Goal: Information Seeking & Learning: Find specific page/section

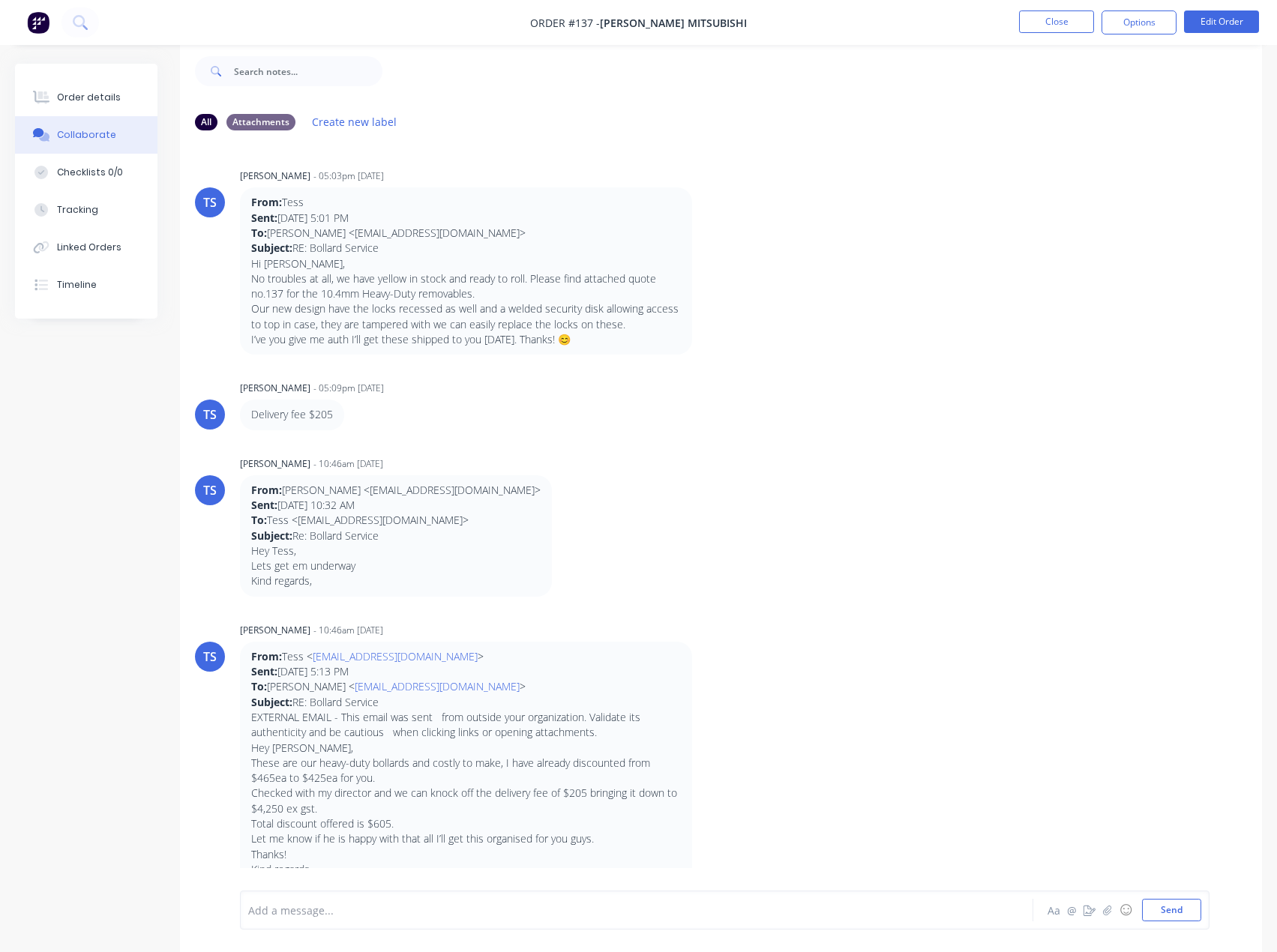
scroll to position [785, 0]
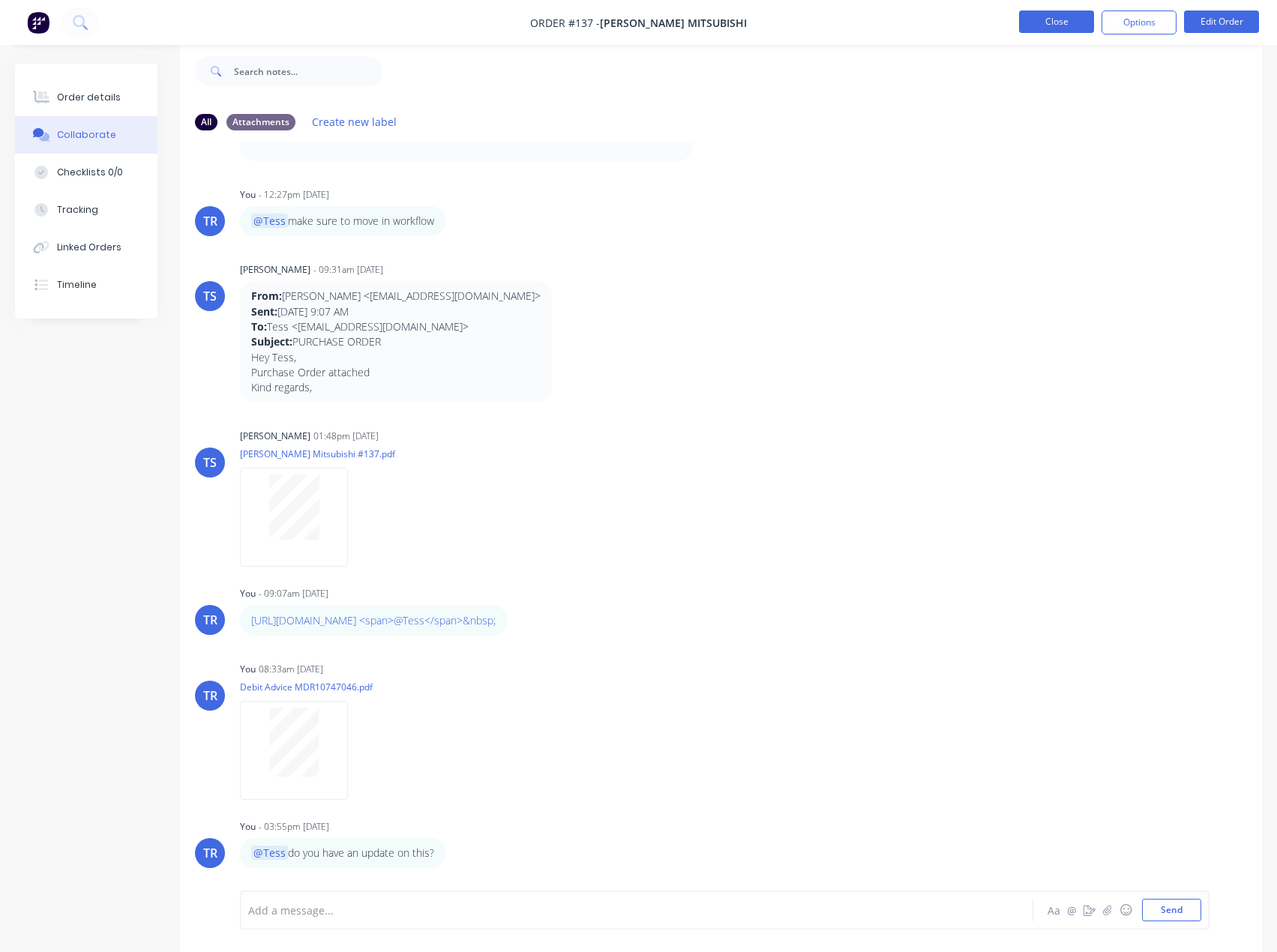
click at [1063, 16] on button "Close" at bounding box center [1056, 22] width 75 height 23
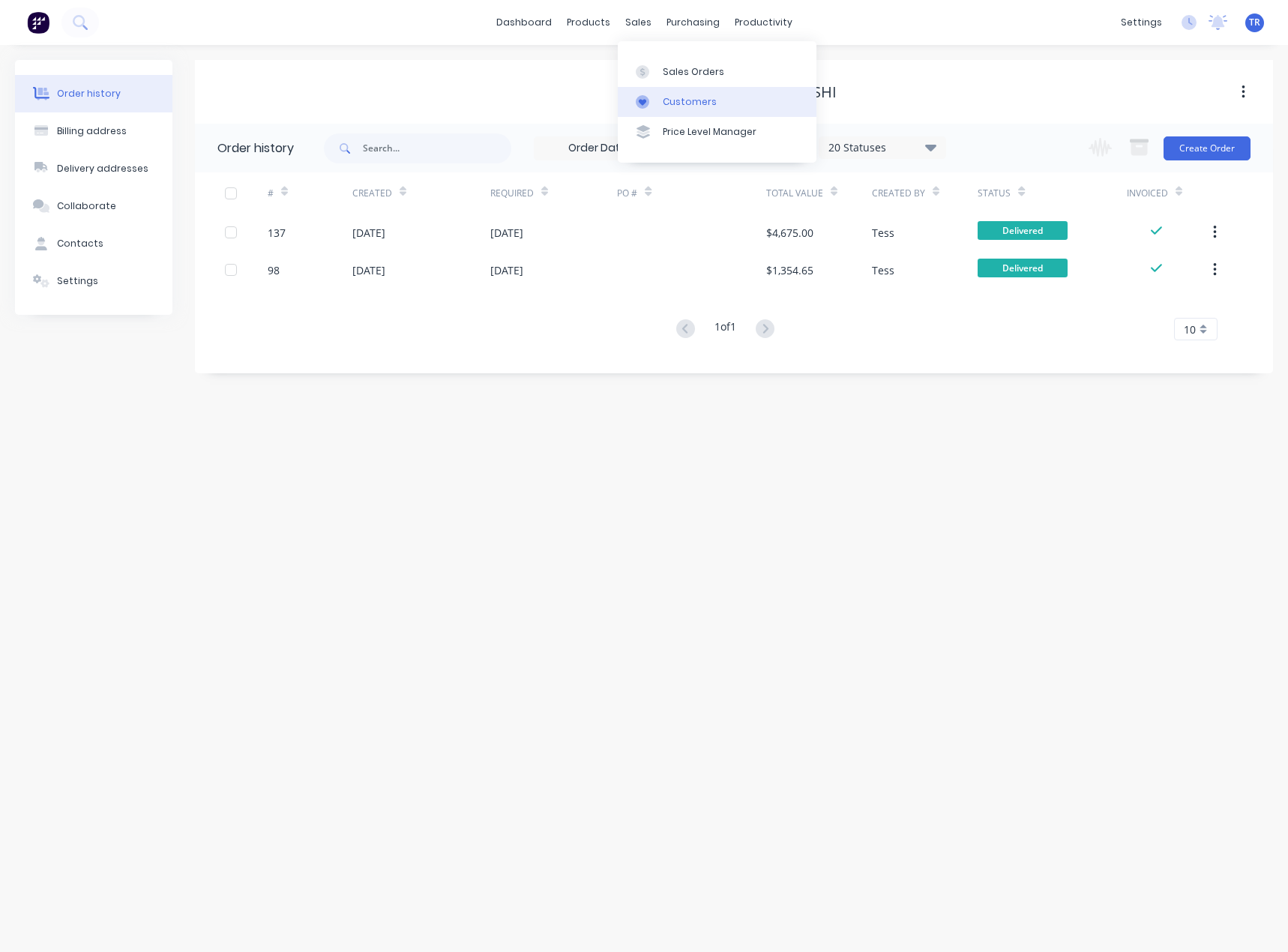
click at [675, 93] on link "Customers" at bounding box center [717, 102] width 198 height 30
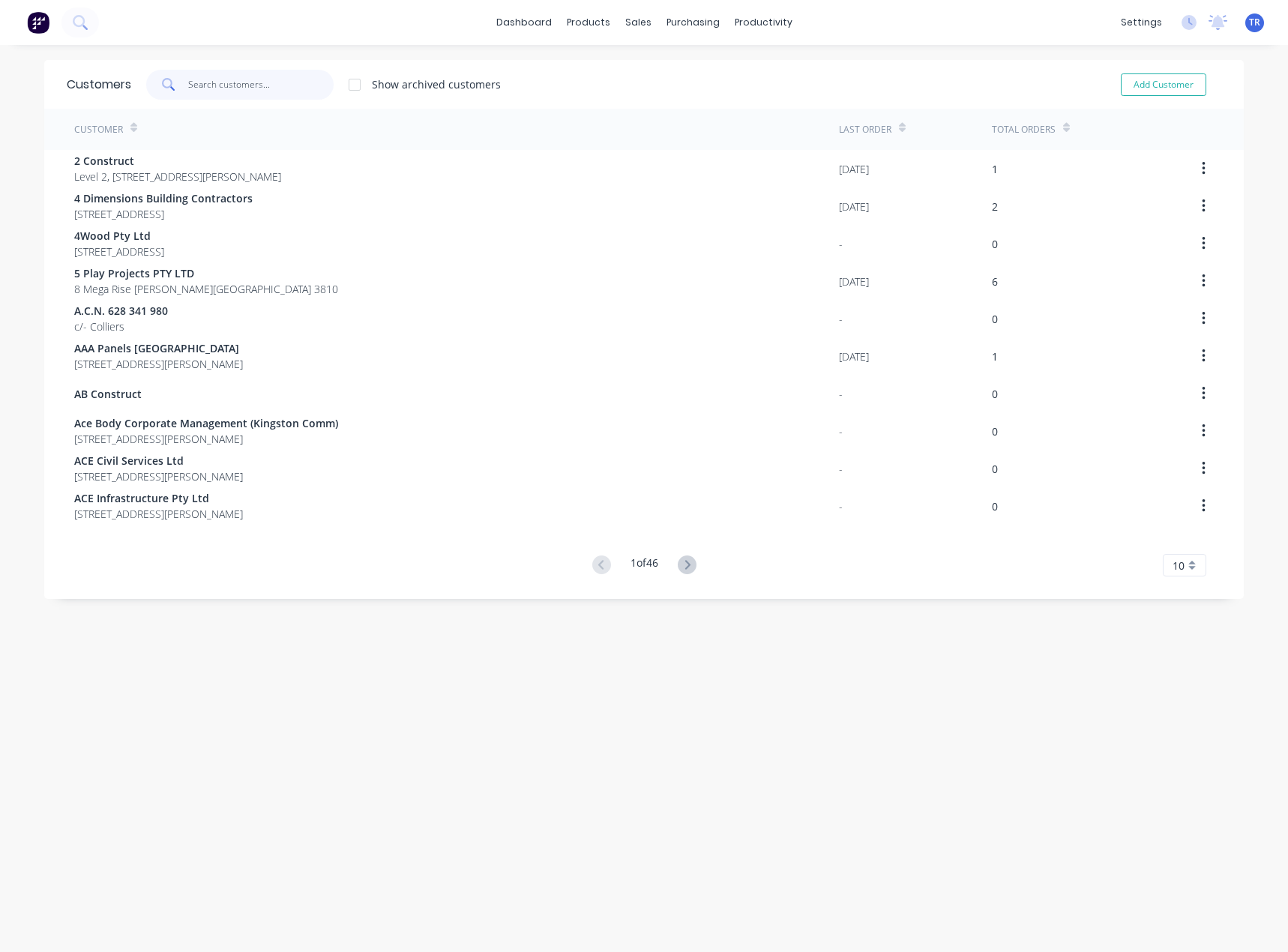
click at [267, 95] on input "text" at bounding box center [261, 85] width 146 height 30
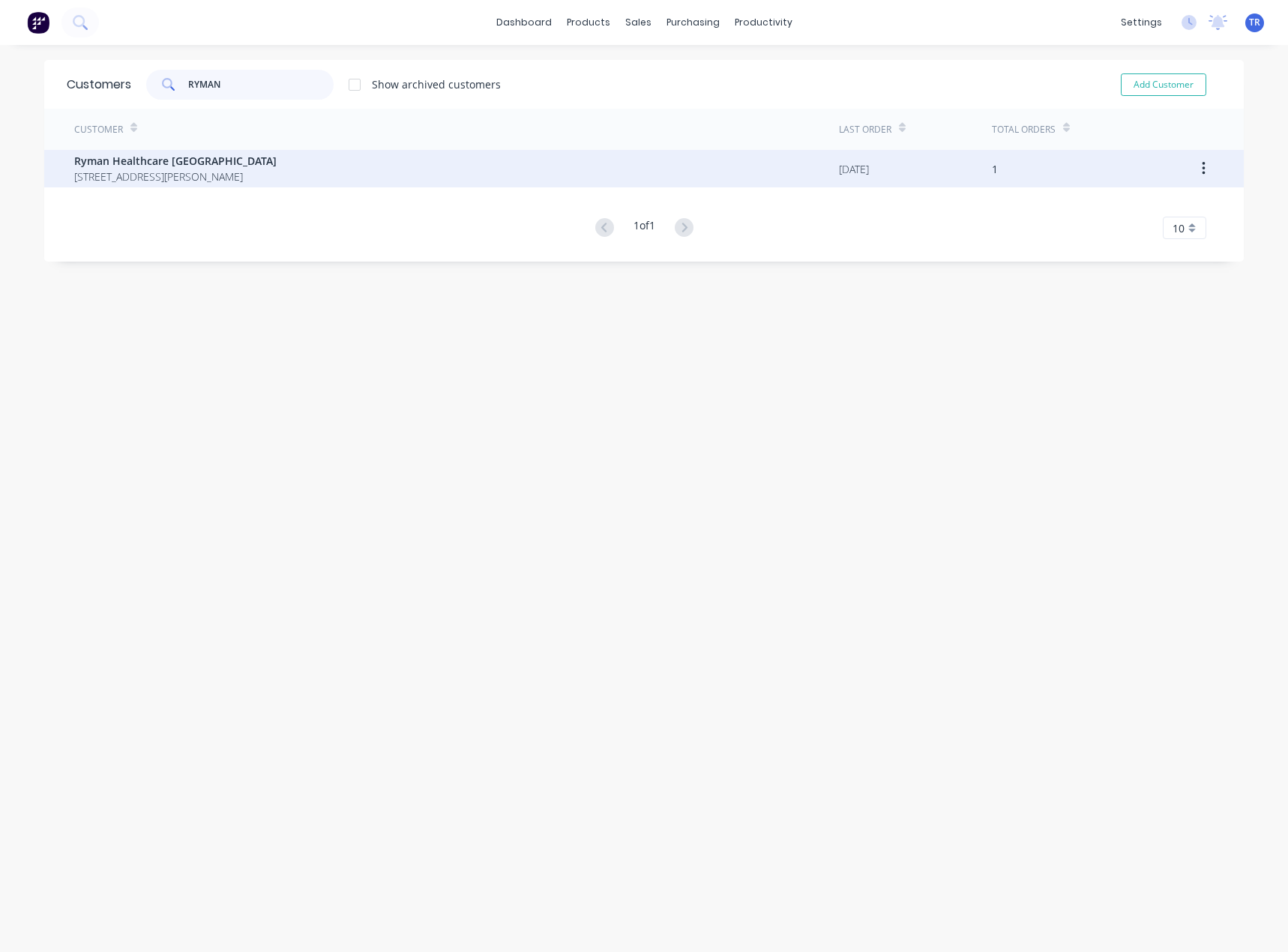
type input "RYMAN"
click at [414, 174] on div "Ryman Healthcare Australia Suite 11 & 12, Level 1 2 Brandon Park Drive WHEELERS…" at bounding box center [457, 169] width 765 height 38
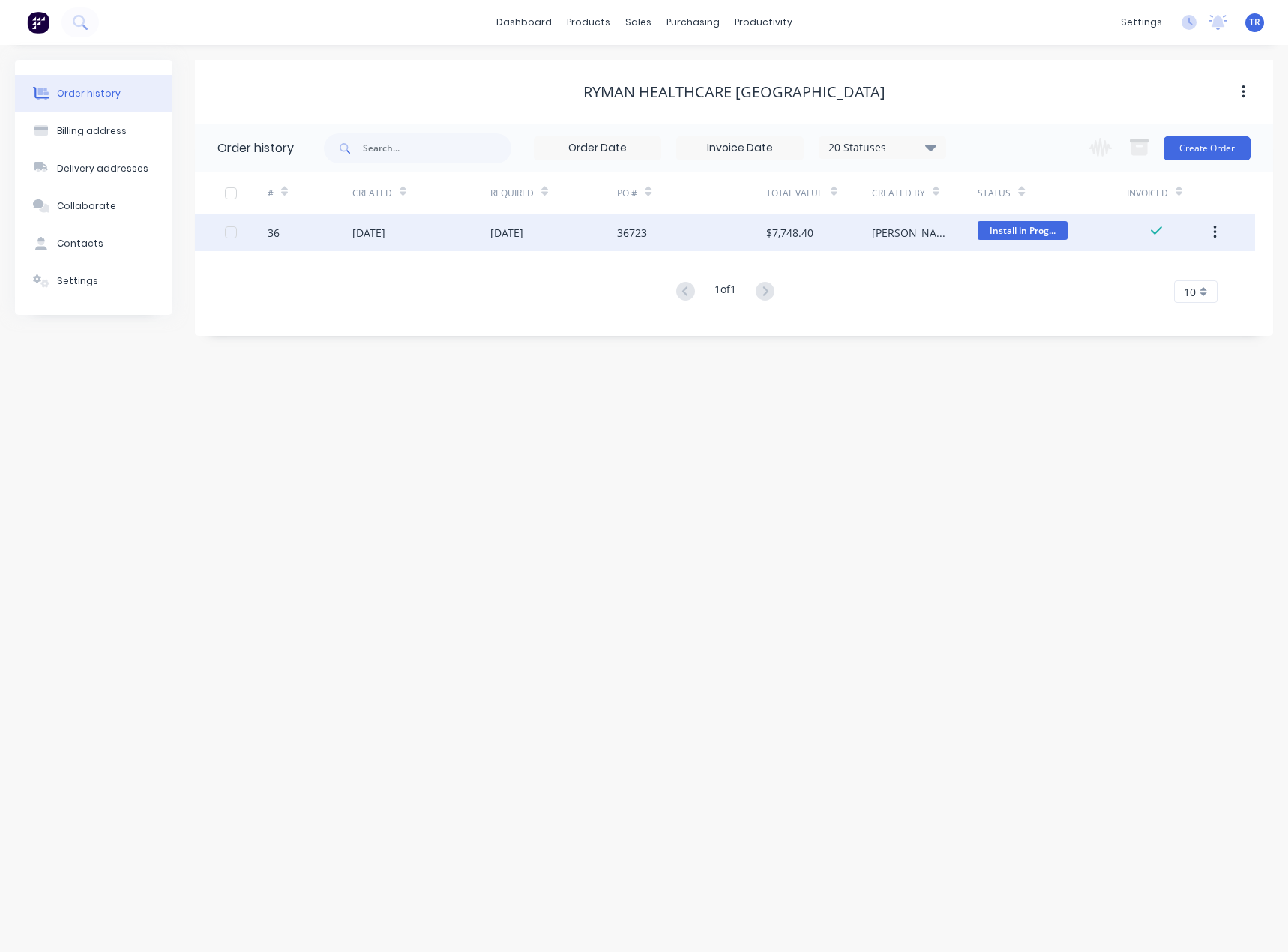
click at [500, 245] on div "03 Jul 2025" at bounding box center [553, 232] width 127 height 38
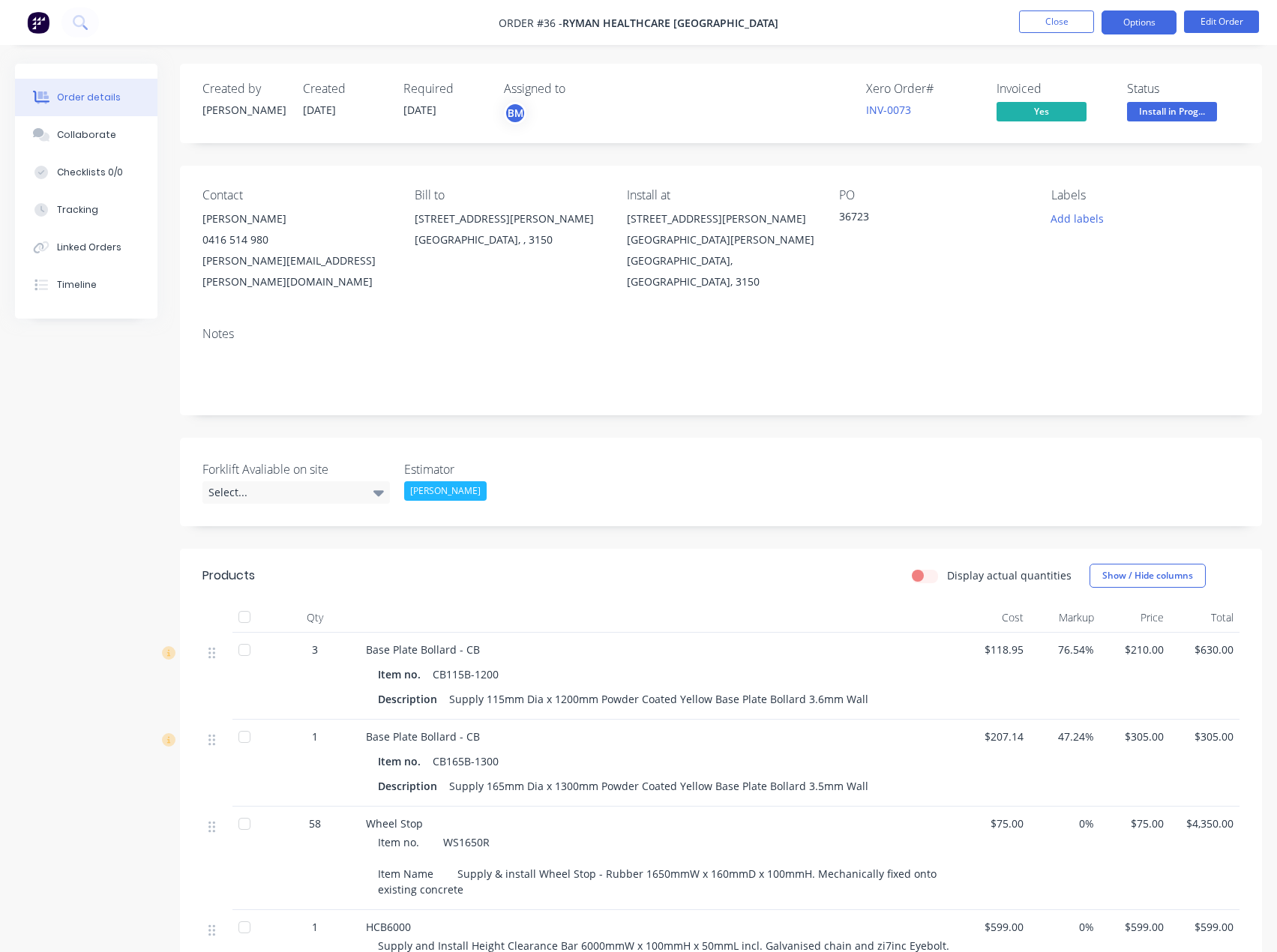
click at [1147, 24] on button "Options" at bounding box center [1138, 22] width 75 height 24
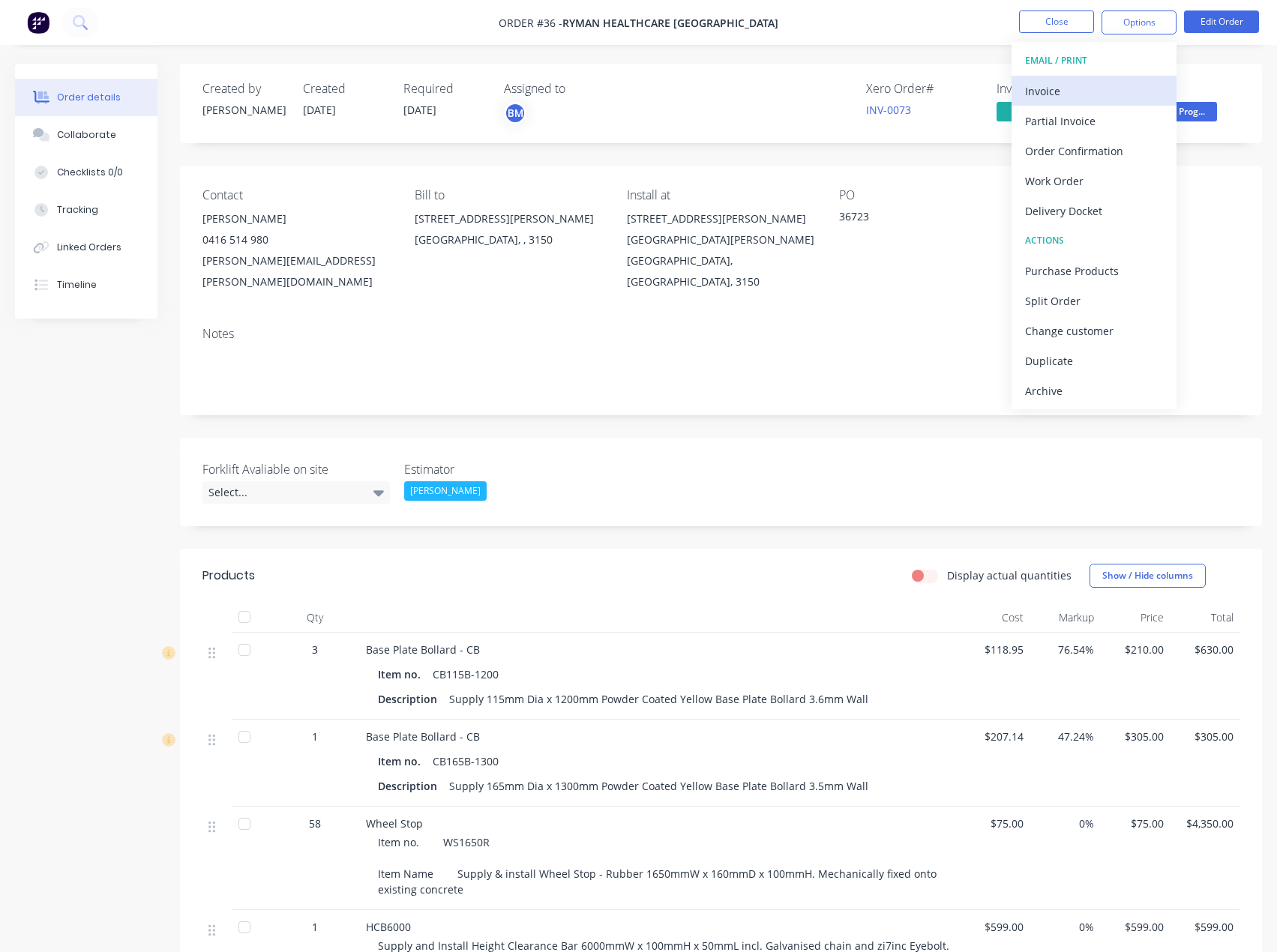
click at [1077, 83] on div "Invoice" at bounding box center [1094, 91] width 138 height 22
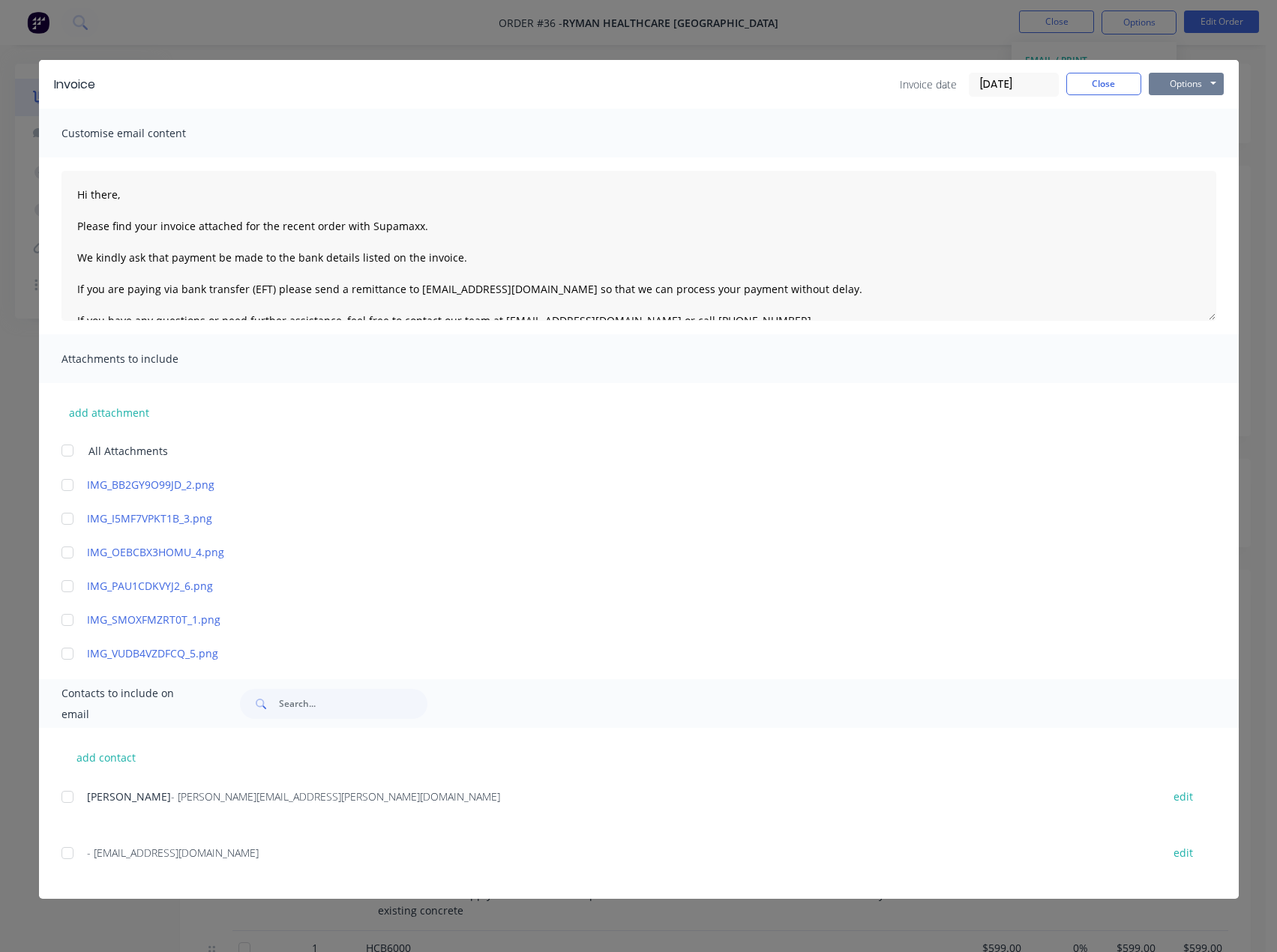
click at [1163, 85] on button "Options" at bounding box center [1185, 84] width 75 height 23
click at [1178, 113] on button "Preview" at bounding box center [1197, 110] width 96 height 25
click at [1107, 90] on button "Close" at bounding box center [1103, 84] width 75 height 23
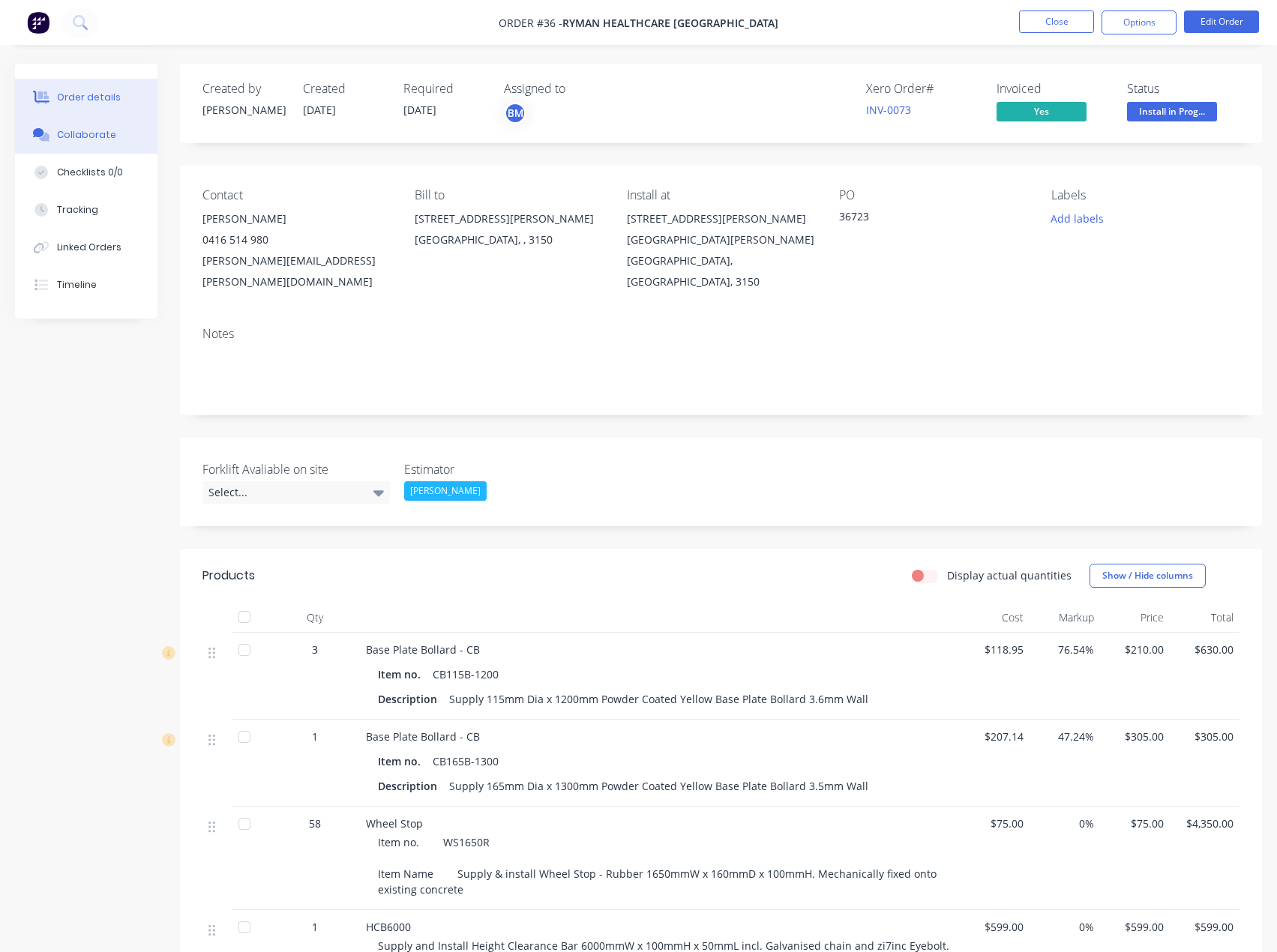
click at [49, 133] on icon at bounding box center [42, 135] width 17 height 13
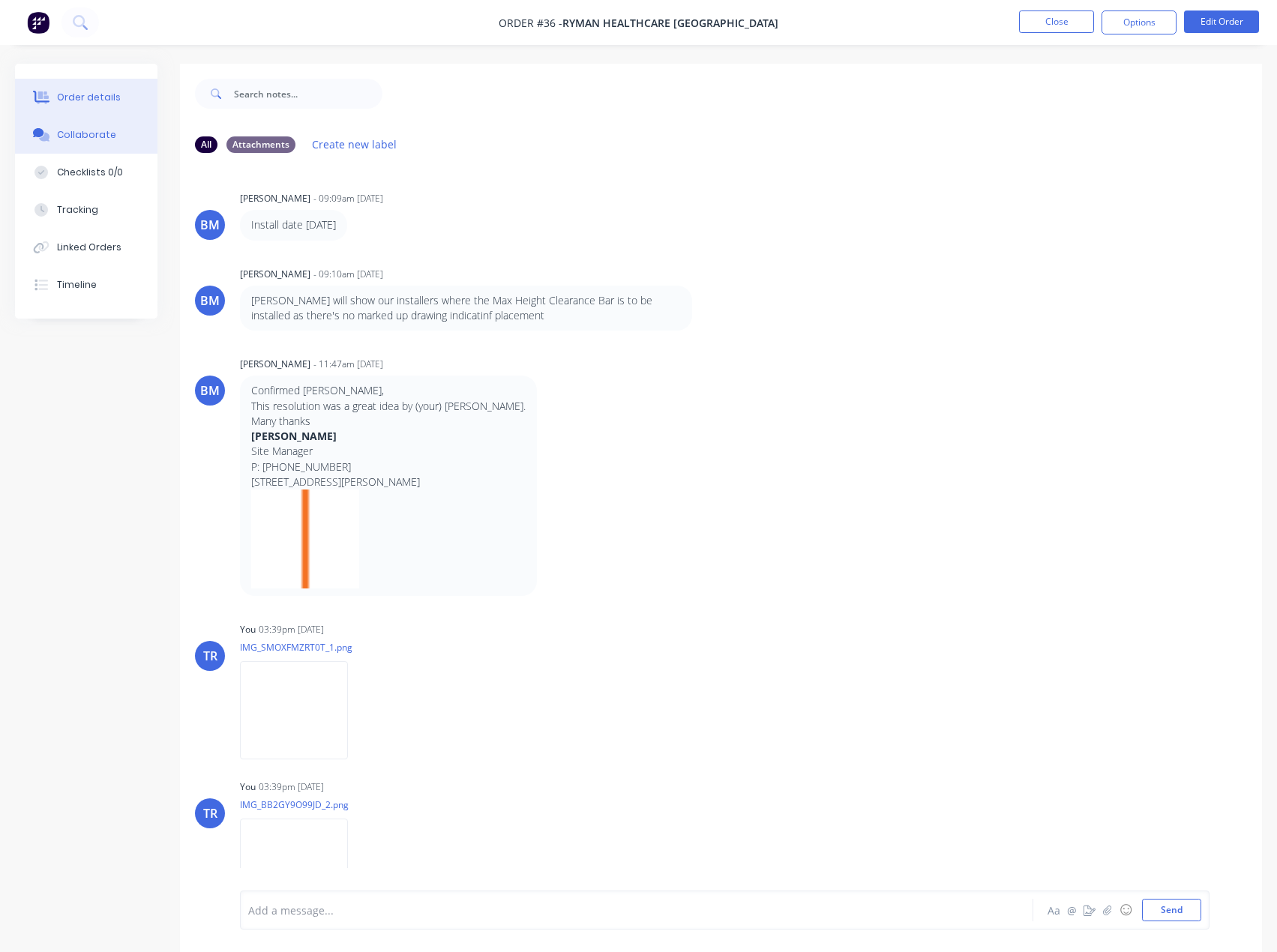
click at [126, 108] on button "Order details" at bounding box center [86, 97] width 143 height 38
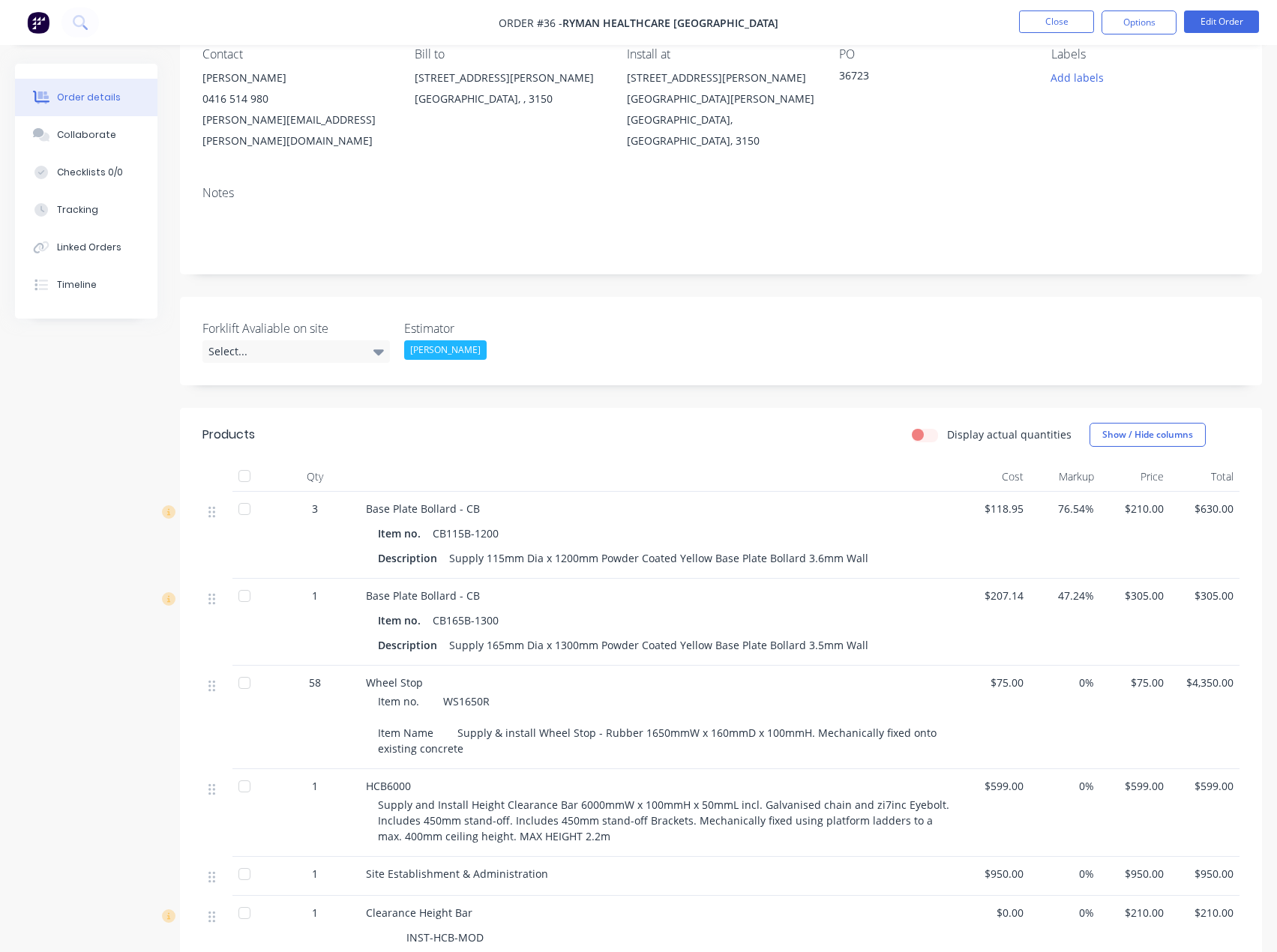
scroll to position [150, 0]
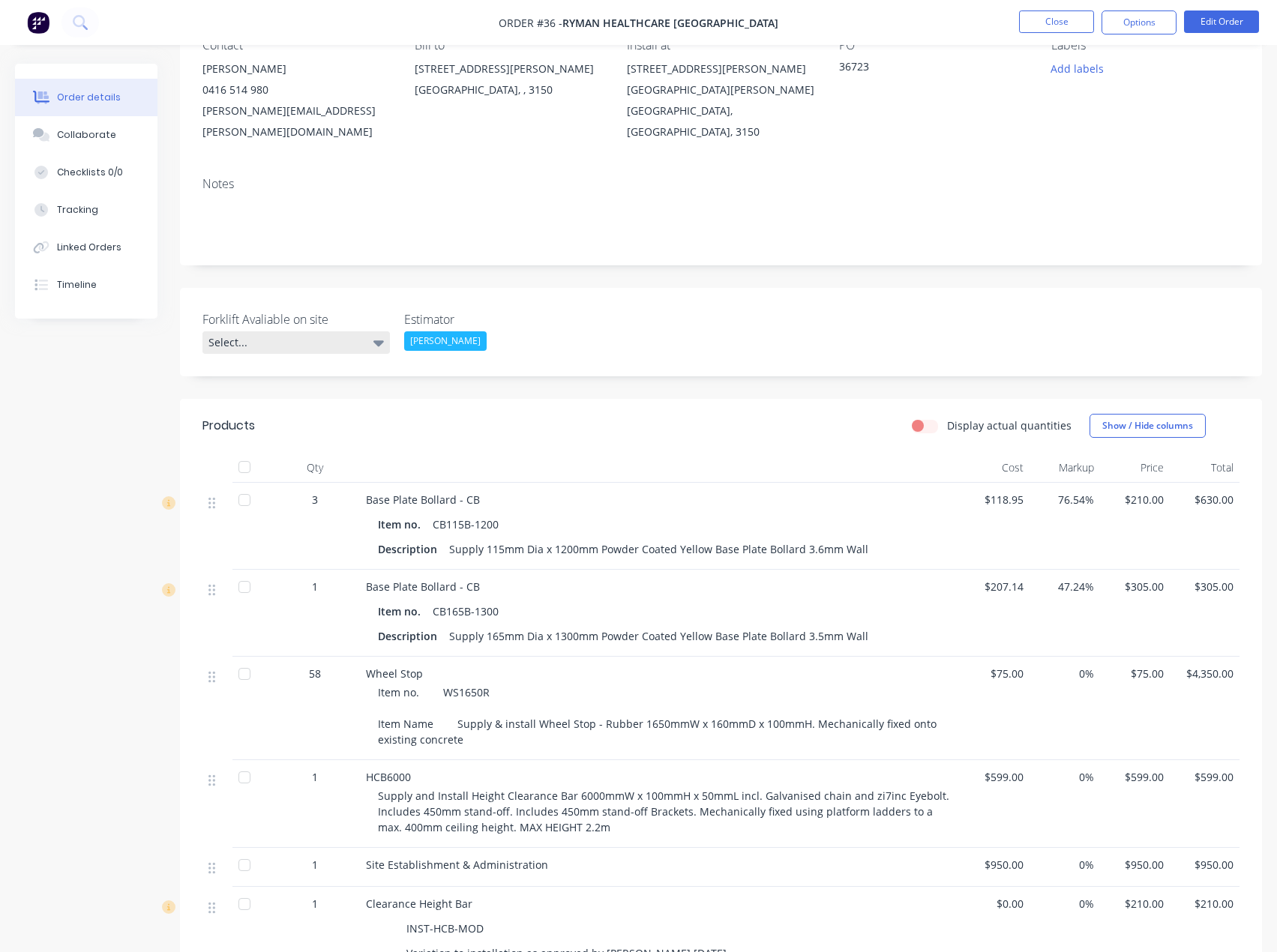
click at [274, 332] on div "Select..." at bounding box center [296, 343] width 188 height 23
click at [288, 442] on button "Not Required" at bounding box center [315, 443] width 225 height 30
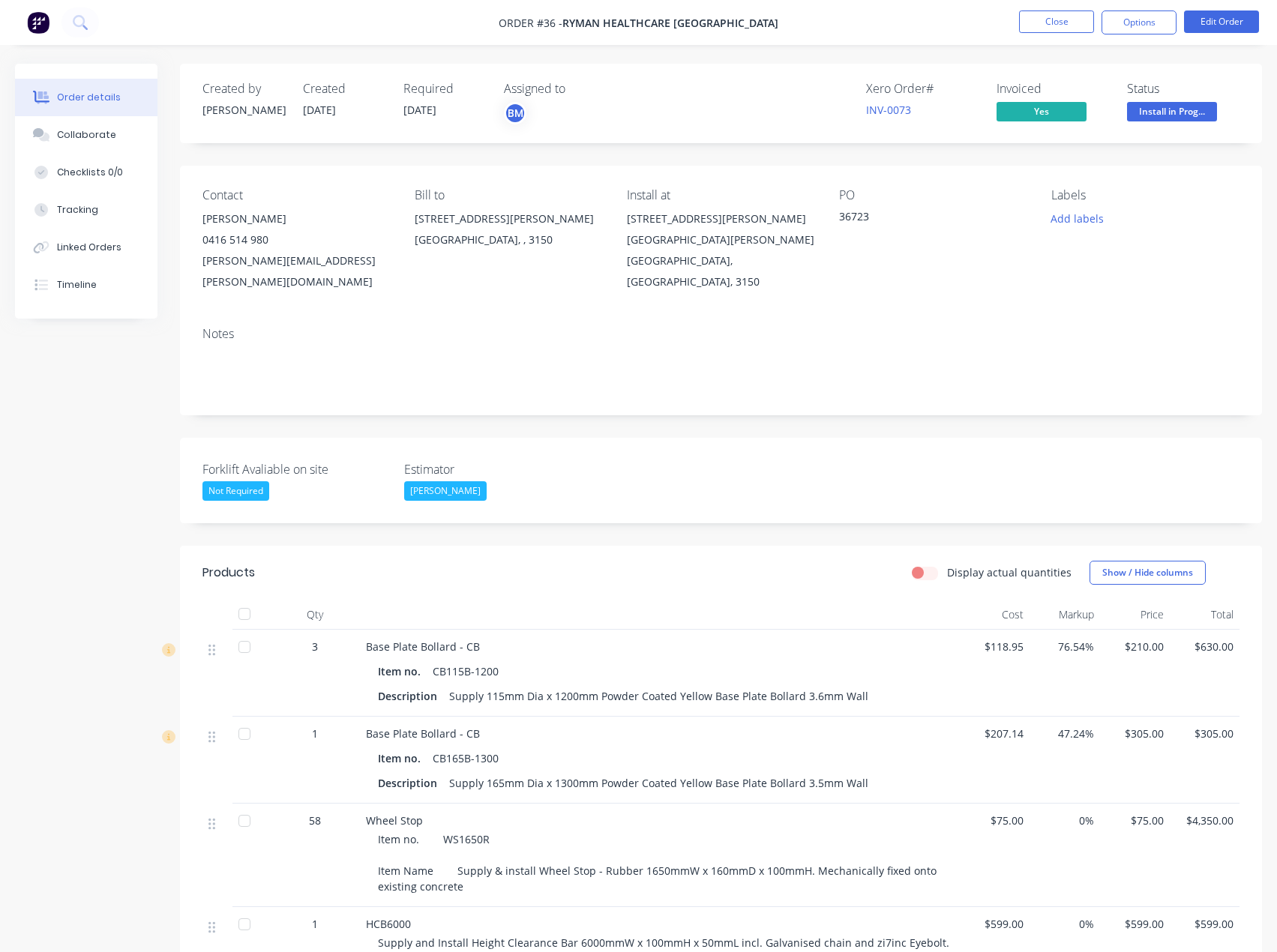
scroll to position [300, 0]
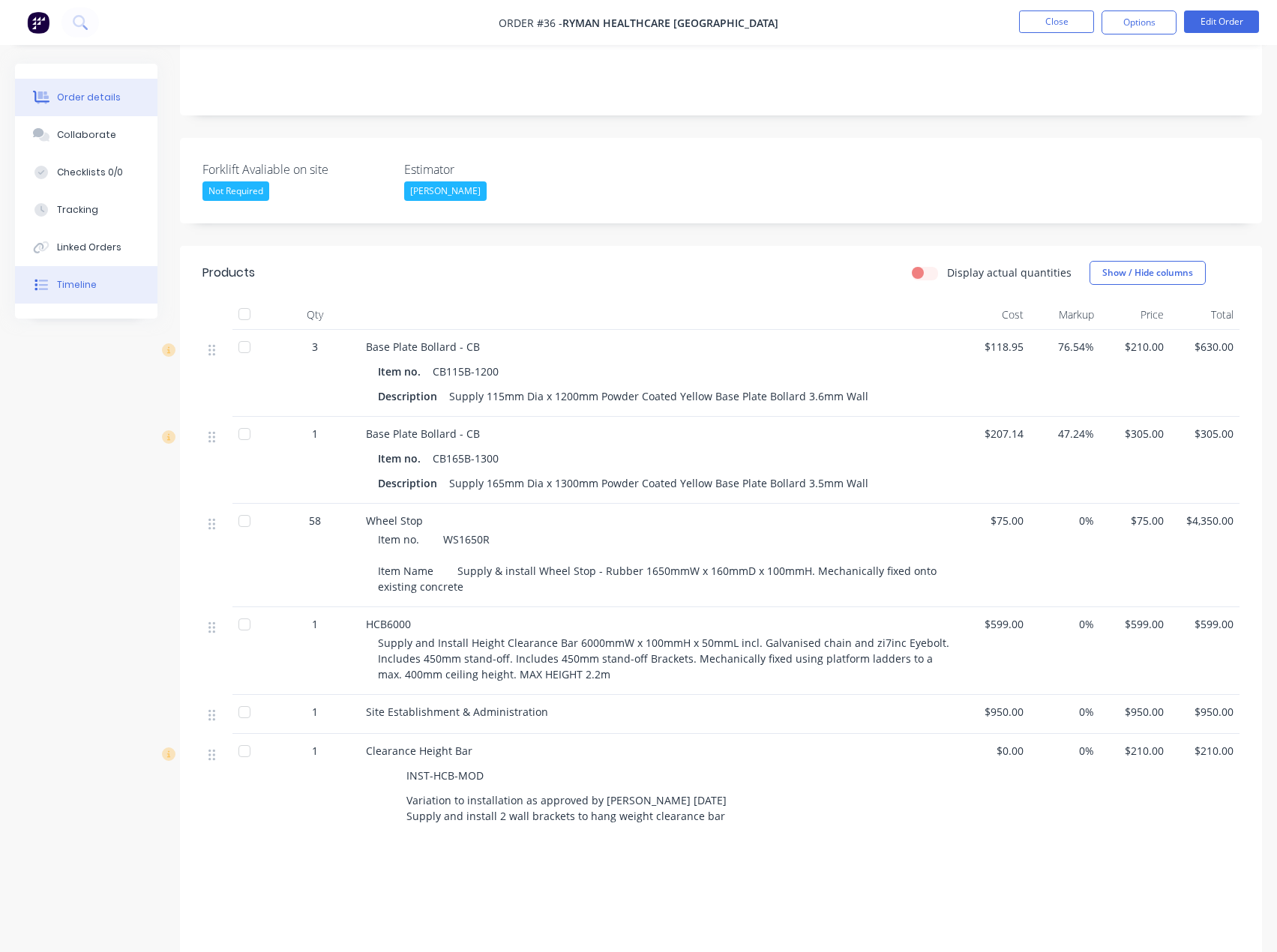
click at [93, 270] on button "Timeline" at bounding box center [86, 285] width 143 height 38
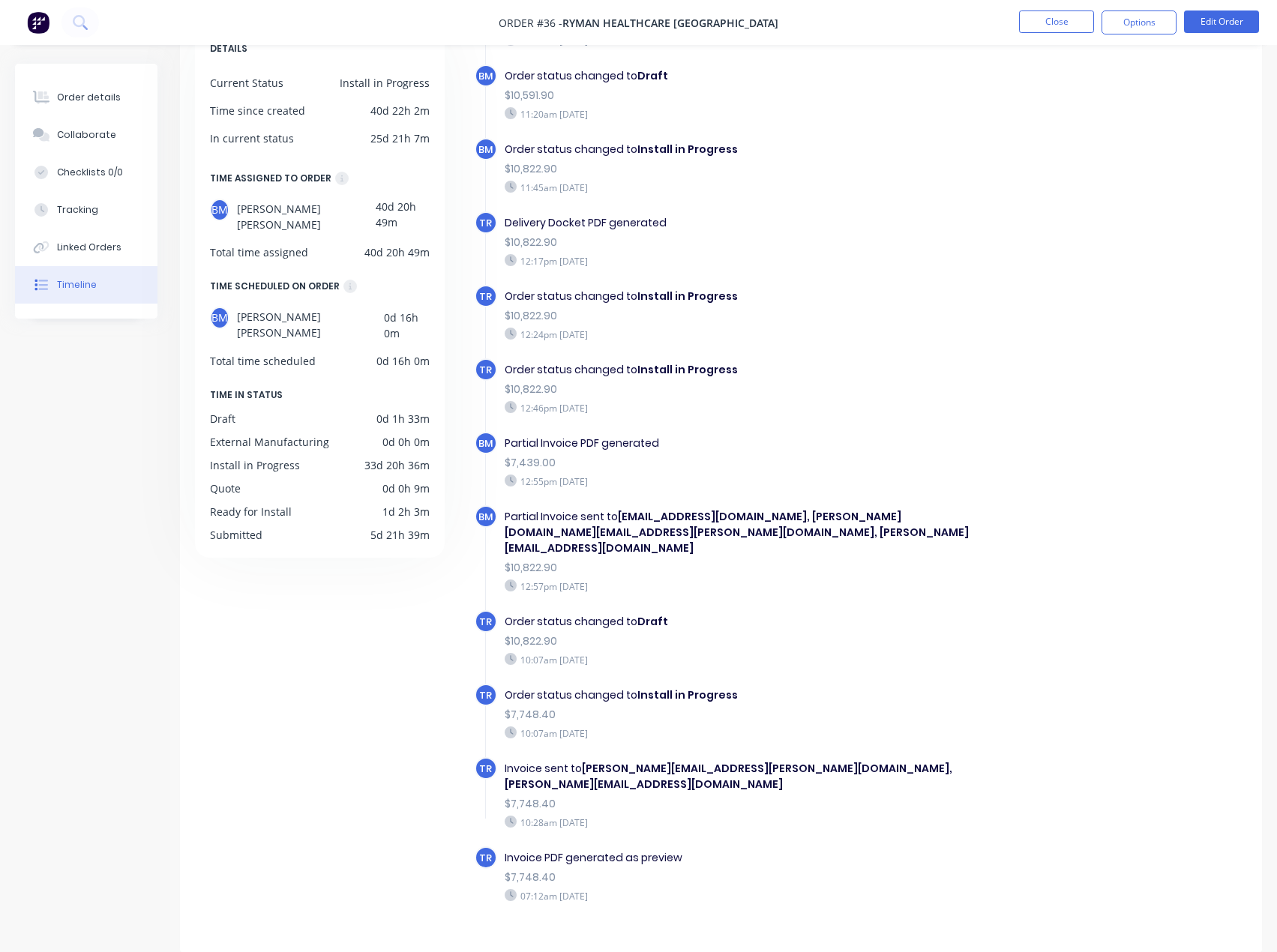
scroll to position [103, 0]
click at [1032, 22] on button "Close" at bounding box center [1056, 22] width 75 height 23
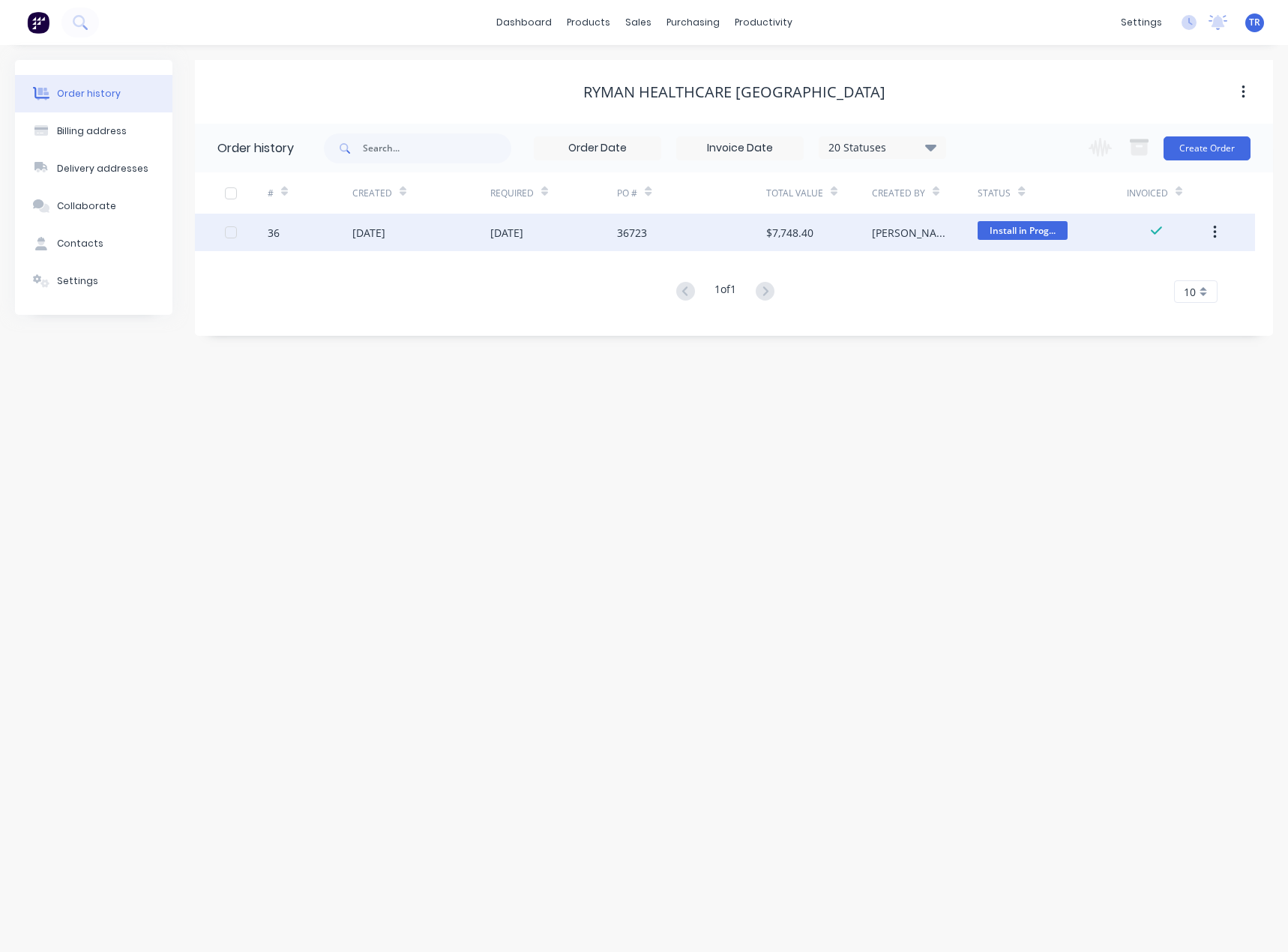
click at [796, 248] on div "$7,748.40" at bounding box center [820, 232] width 106 height 38
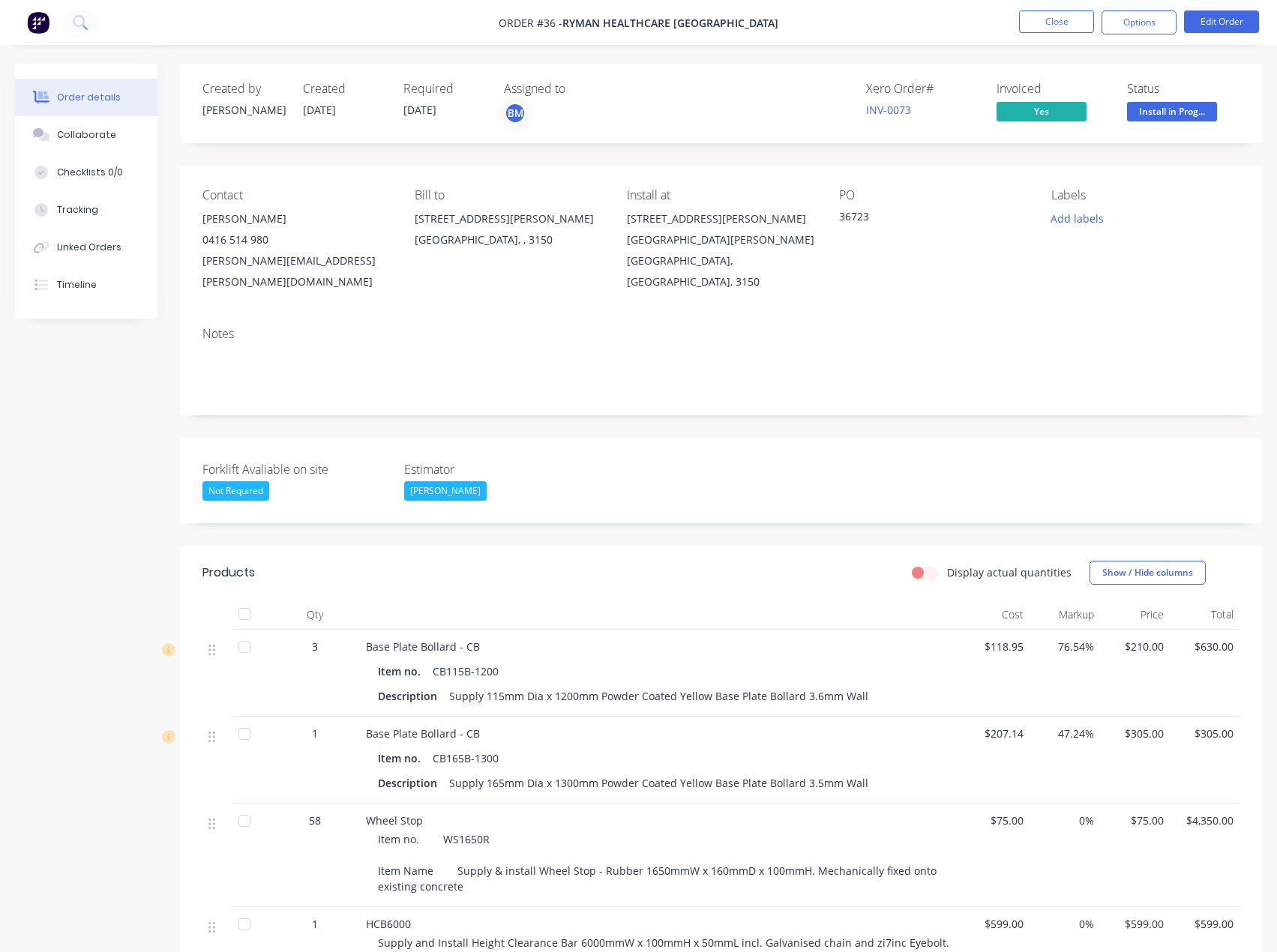
scroll to position [579, 0]
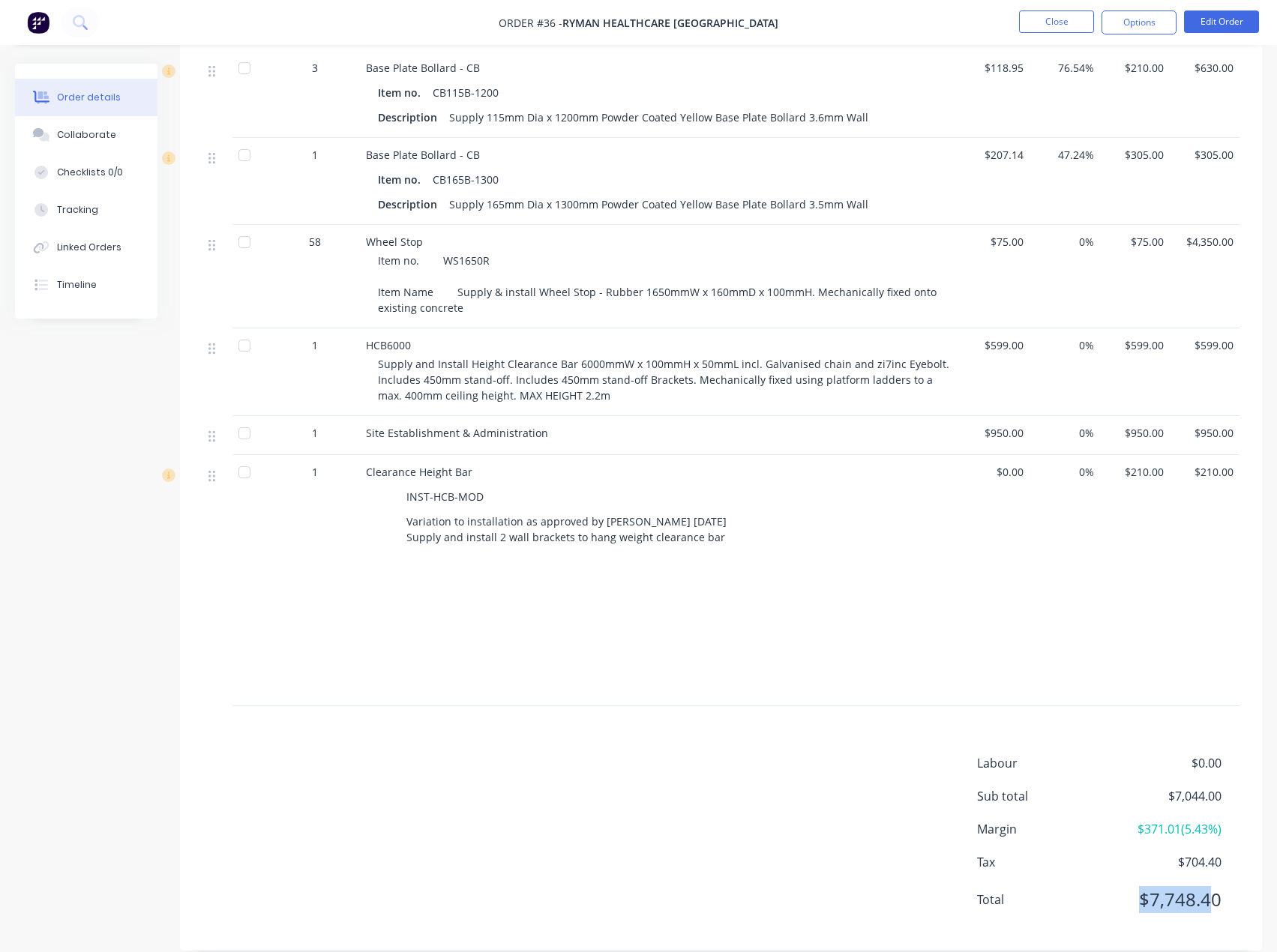
drag, startPoint x: 1201, startPoint y: 890, endPoint x: 1125, endPoint y: 904, distance: 77.3
click at [1125, 904] on div "Labour $0.00 Sub total $7,044.00 Margin $371.01 ( 5.43 %) Tax $704.40 Total $7,…" at bounding box center [1109, 842] width 263 height 174
click at [1057, 853] on div "Labour $0.00 Sub total $7,044.00 Margin $371.01 ( 5.43 %) Tax $704.40 Total $7,…" at bounding box center [1109, 842] width 263 height 174
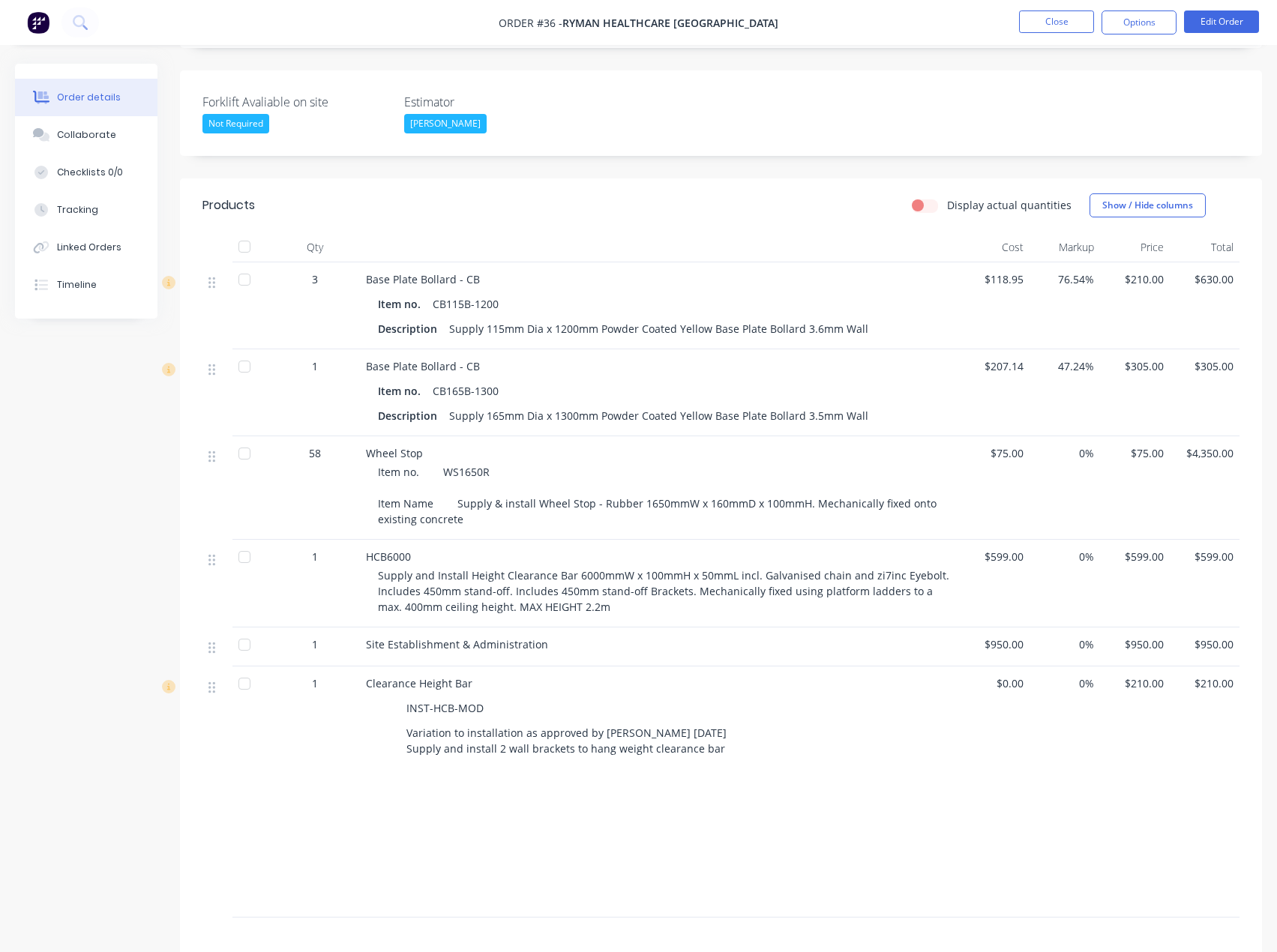
scroll to position [0, 0]
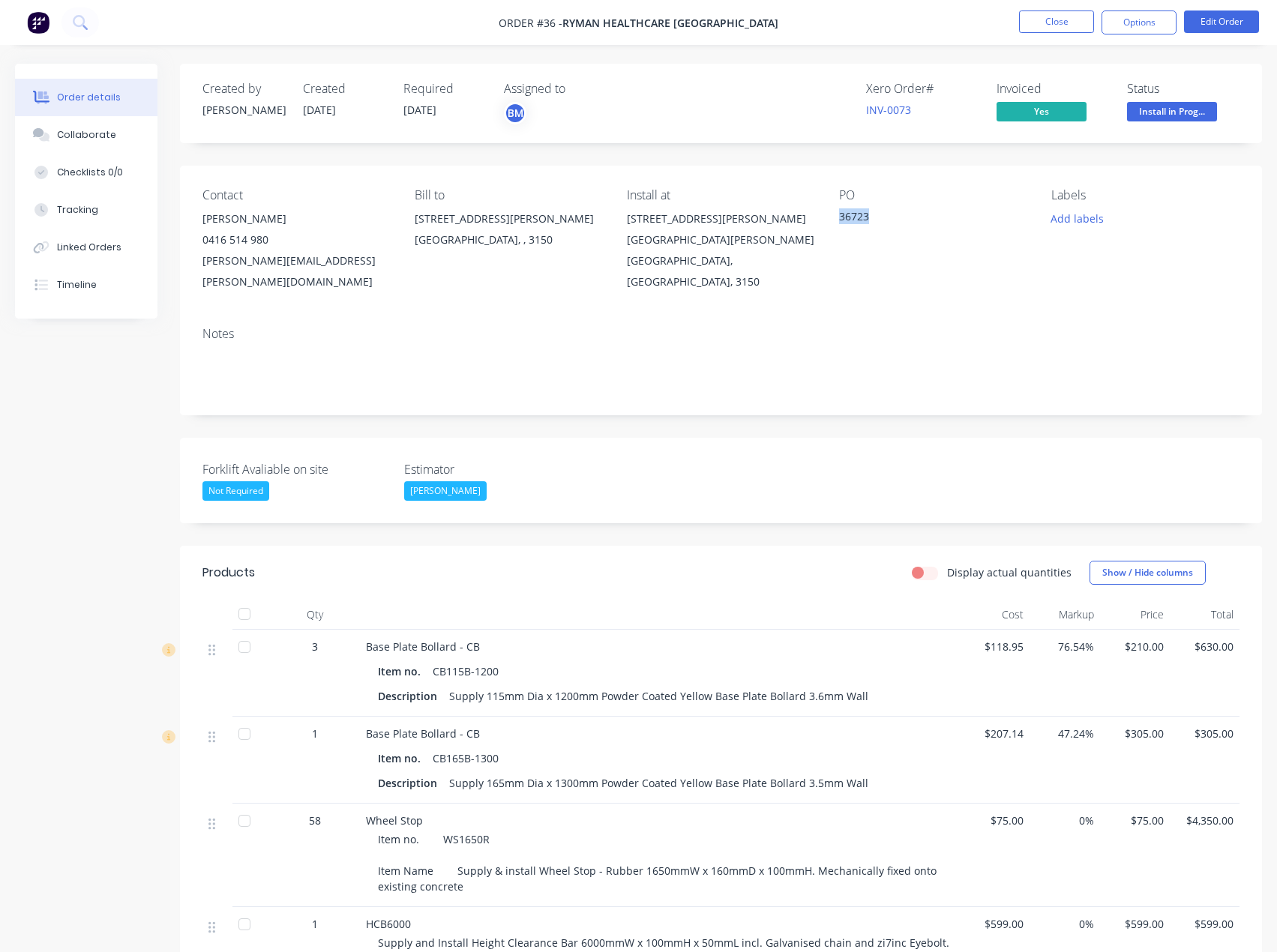
drag, startPoint x: 860, startPoint y: 211, endPoint x: 841, endPoint y: 216, distance: 19.6
click at [841, 216] on div "36723" at bounding box center [933, 219] width 188 height 21
copy div "36723"
click at [887, 111] on link "INV-0073" at bounding box center [889, 110] width 45 height 14
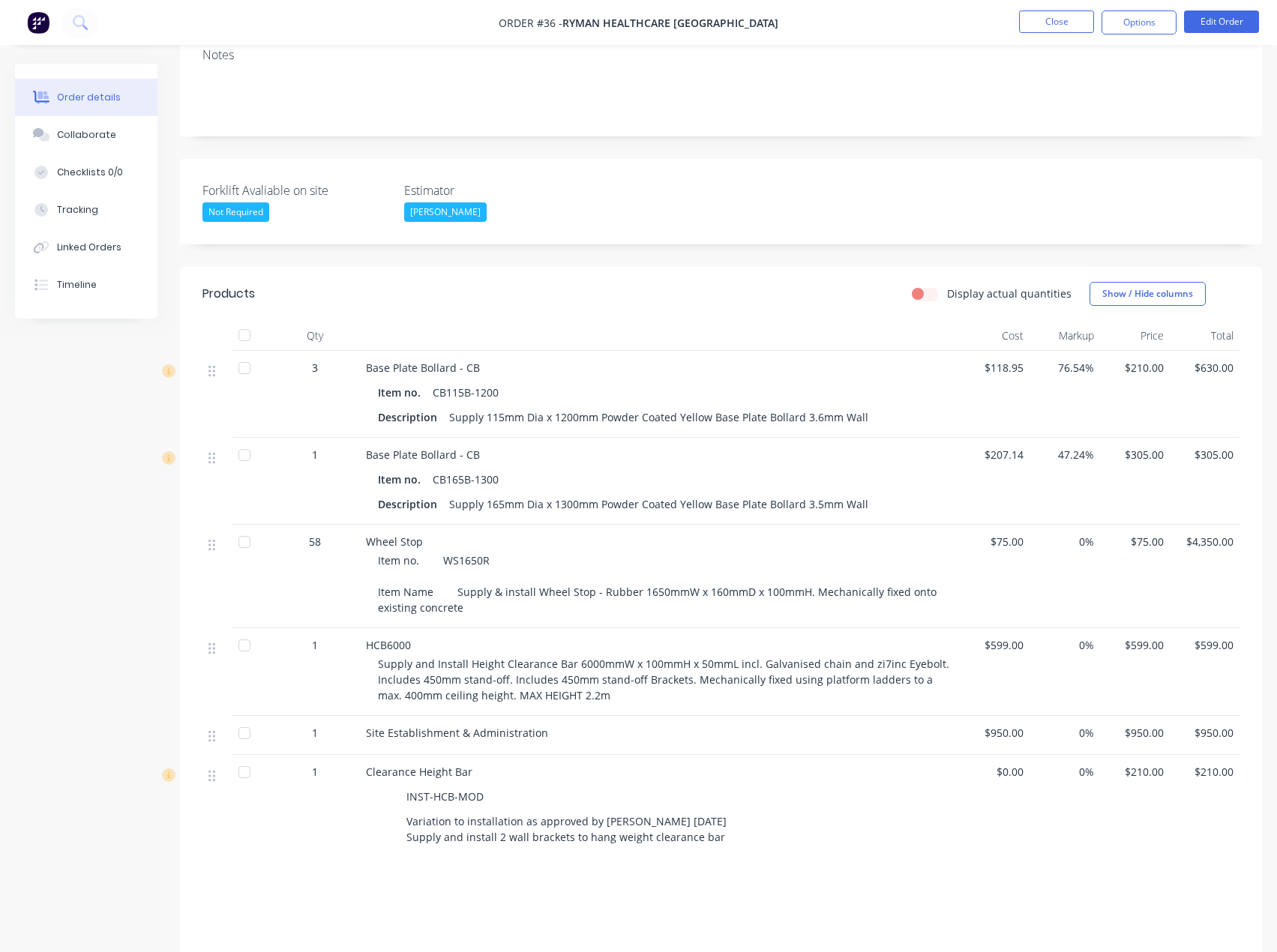
scroll to position [354, 0]
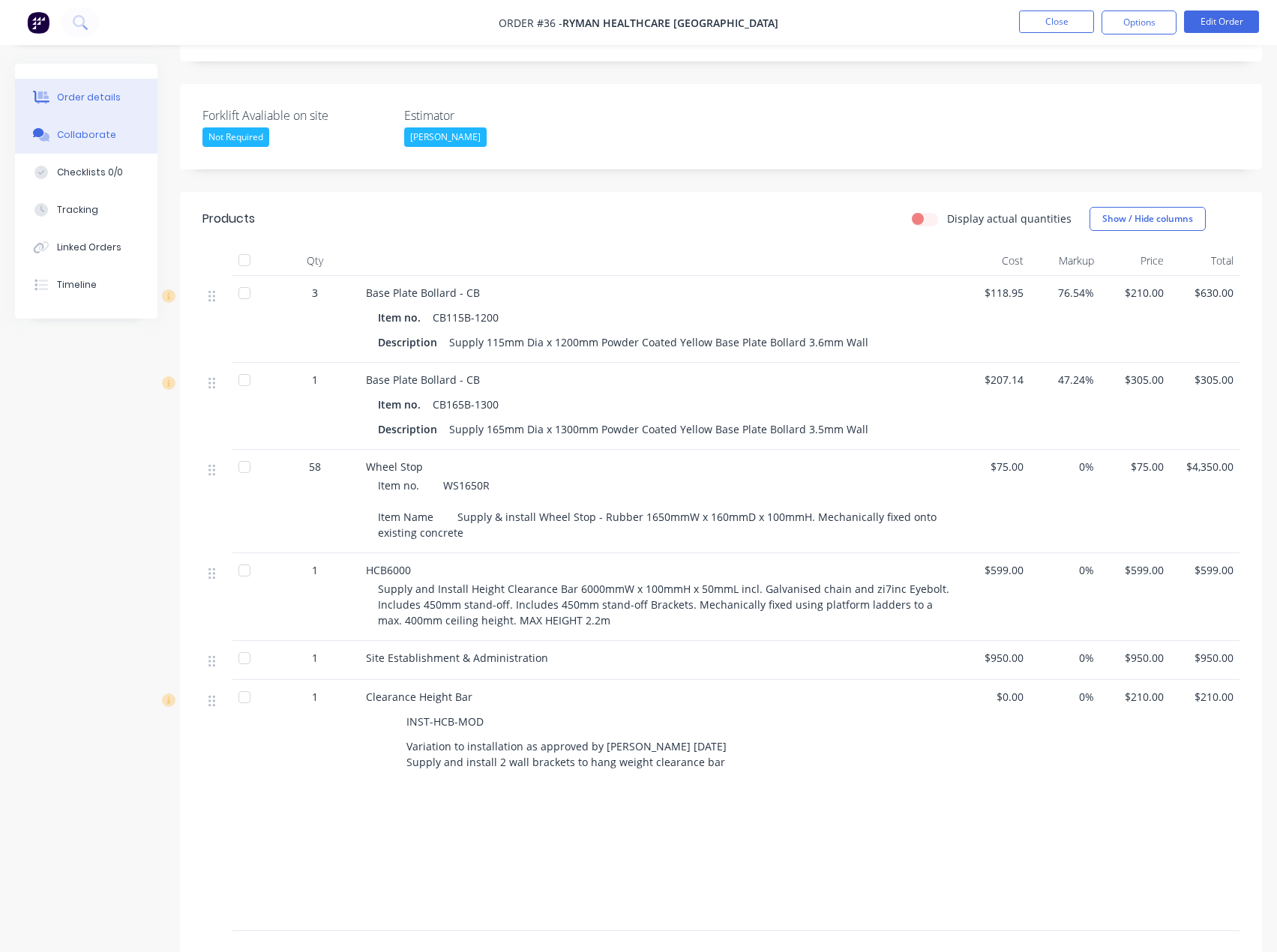
click at [100, 144] on button "Collaborate" at bounding box center [86, 135] width 143 height 38
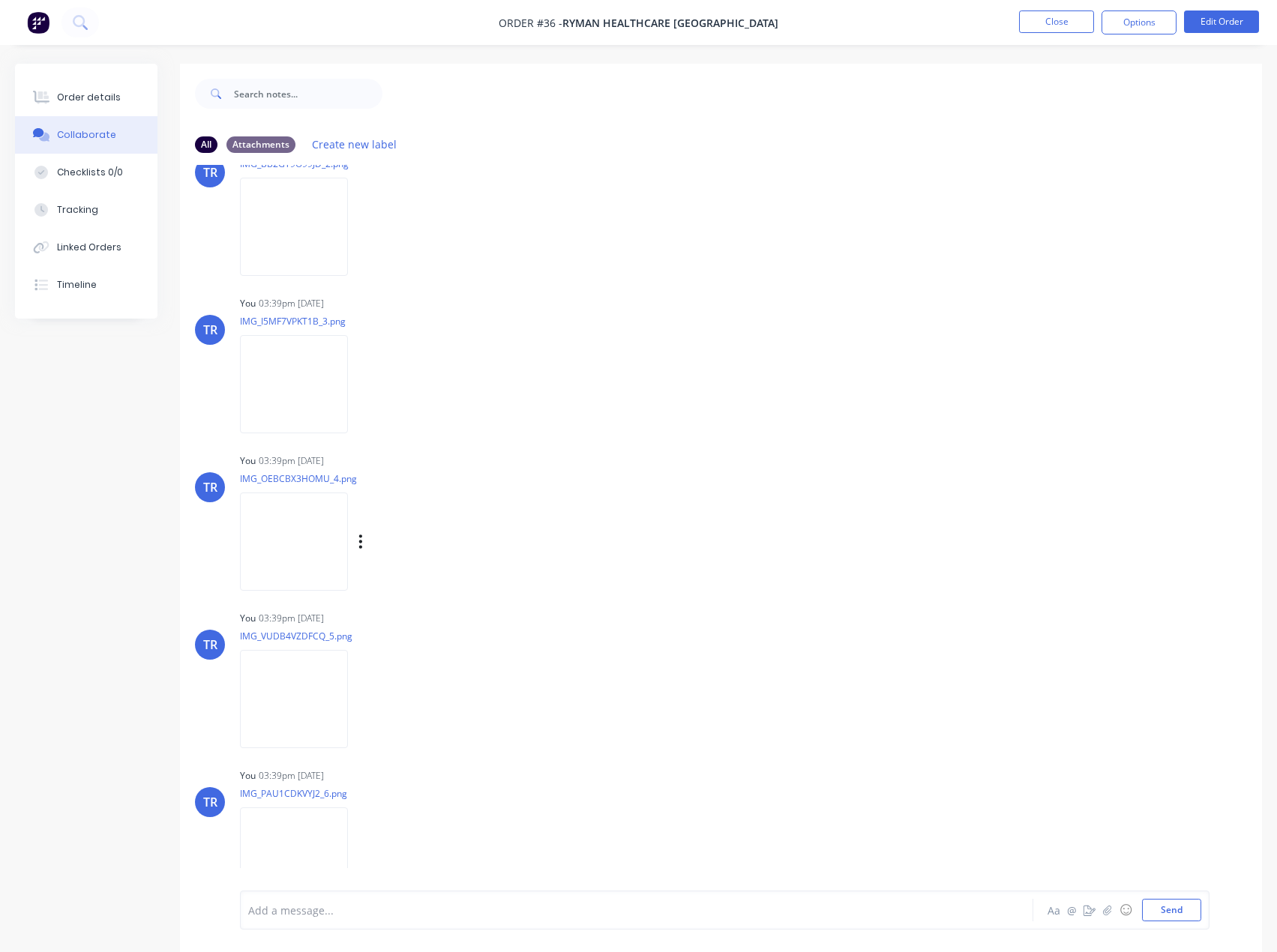
scroll to position [663, 0]
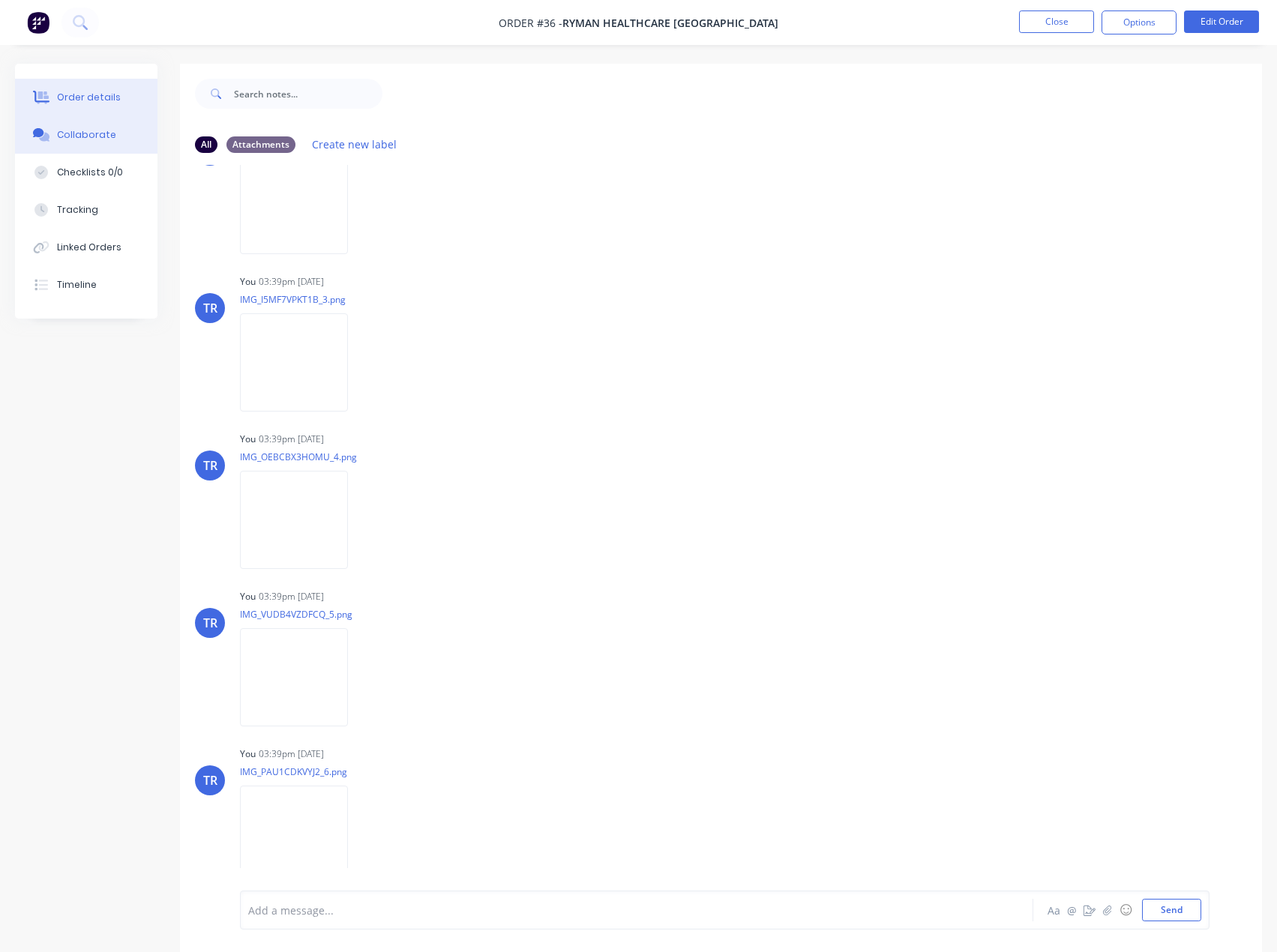
click at [60, 114] on button "Order details" at bounding box center [86, 97] width 143 height 38
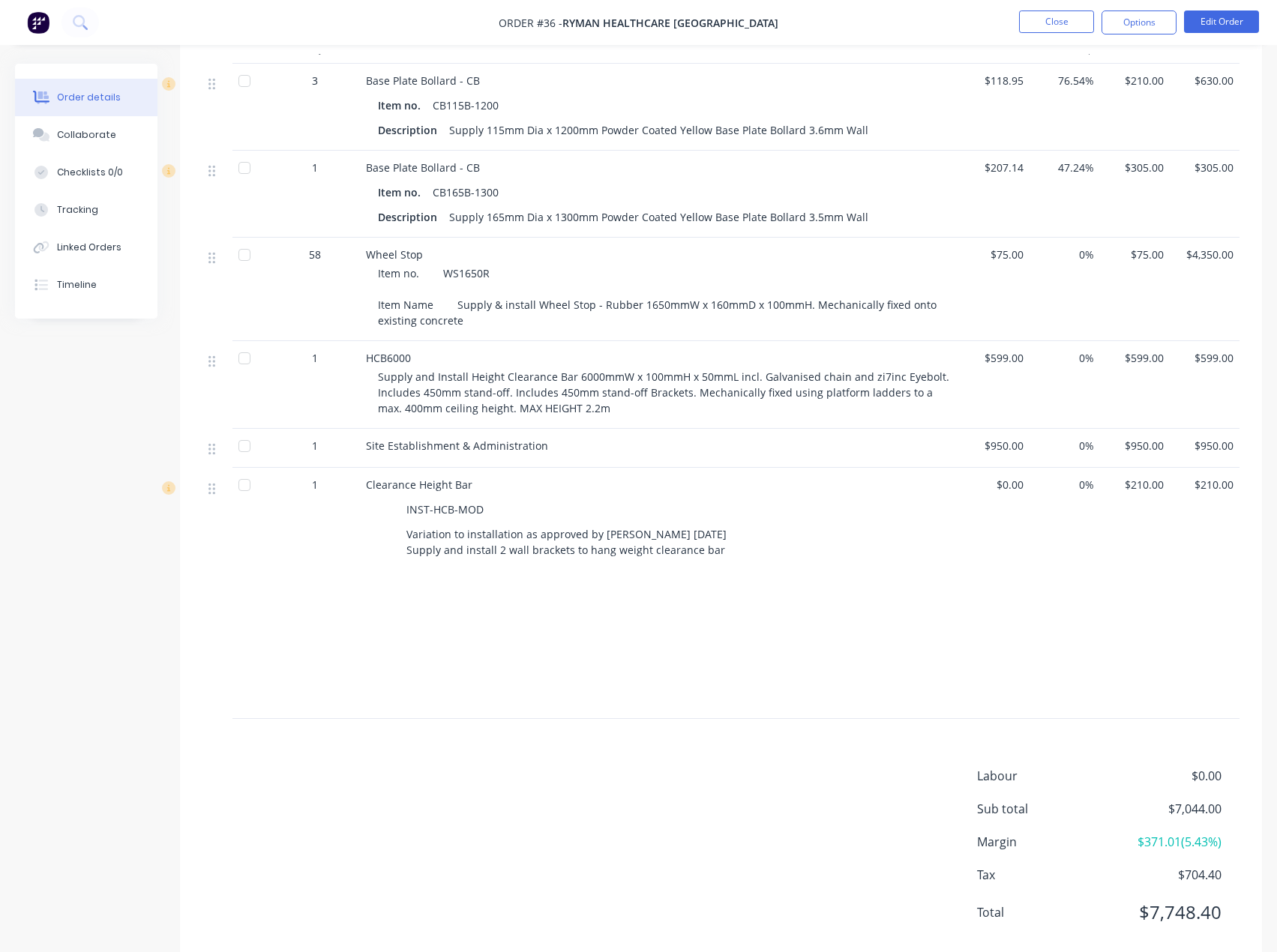
scroll to position [579, 0]
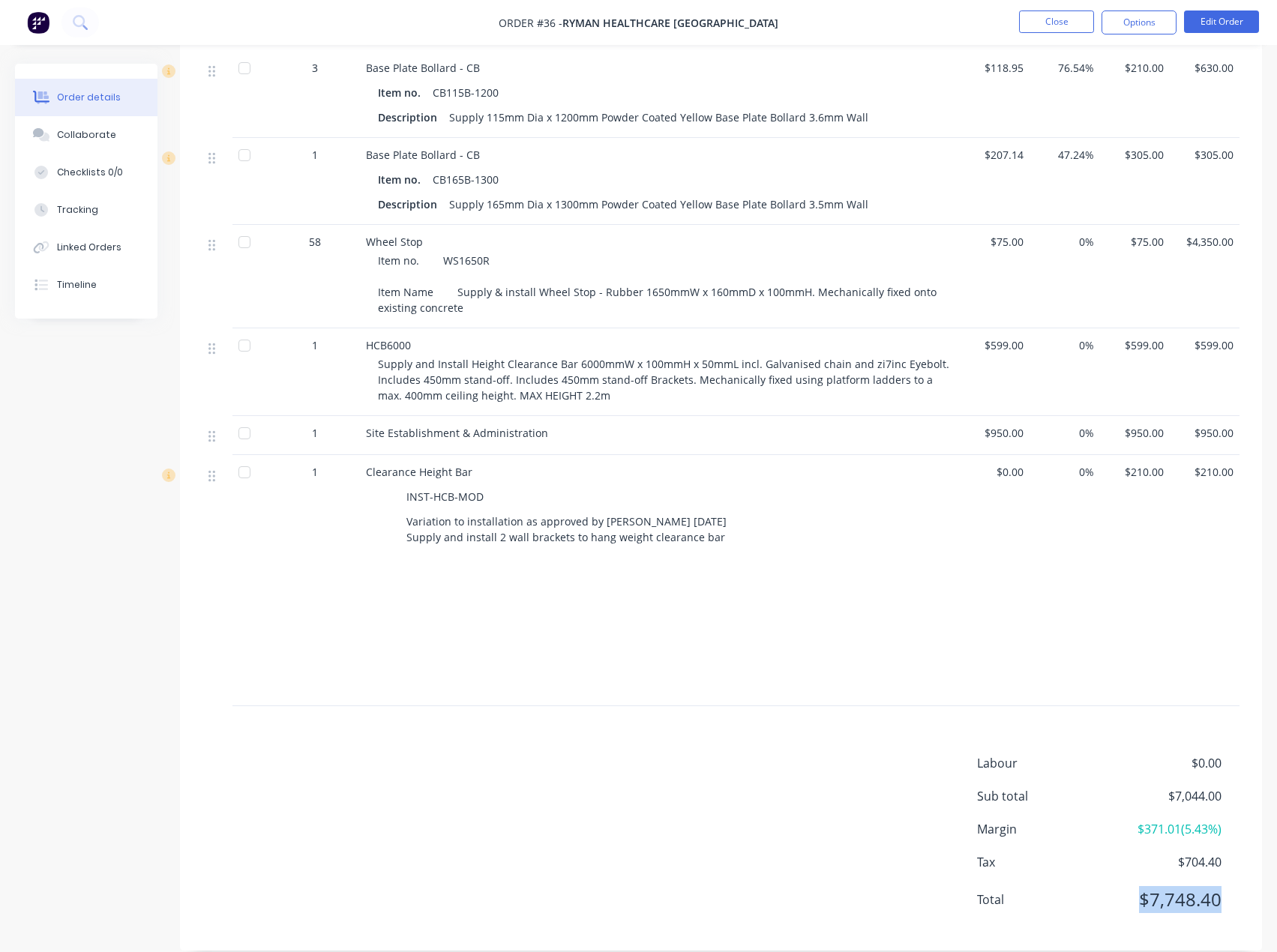
drag, startPoint x: 1168, startPoint y: 884, endPoint x: 1119, endPoint y: 882, distance: 49.0
click at [1119, 882] on div "Labour $0.00 Sub total $7,044.00 Margin $371.01 ( 5.43 %) Tax $704.40 Total $7,…" at bounding box center [722, 842] width 1082 height 174
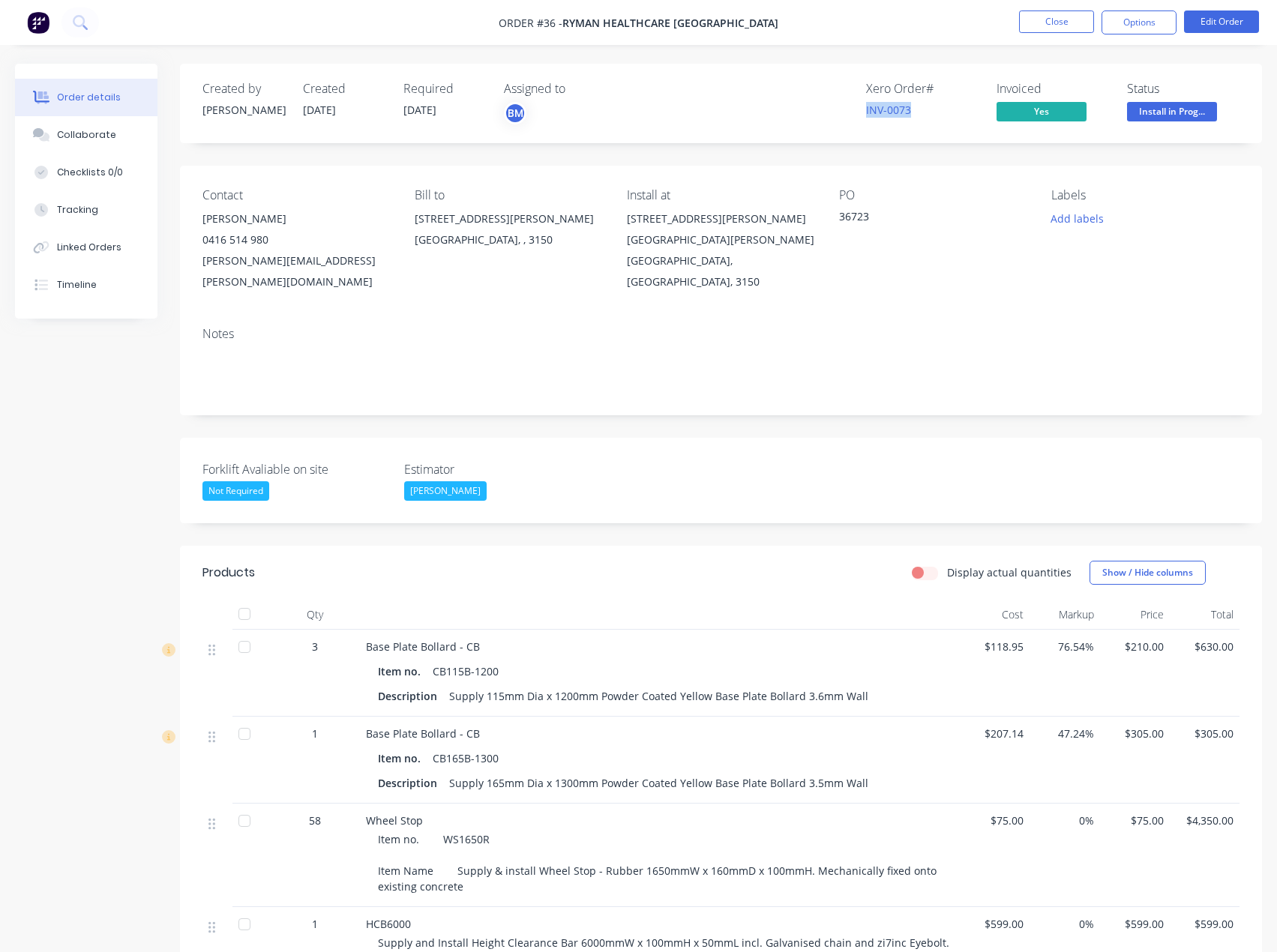
drag, startPoint x: 929, startPoint y: 108, endPoint x: 584, endPoint y: 119, distance: 345.2
click at [825, 114] on div "Xero Order # INV-0073 Invoiced Yes Status Install in Prog..." at bounding box center [946, 104] width 586 height 43
drag, startPoint x: 522, startPoint y: 16, endPoint x: 581, endPoint y: 26, distance: 59.8
click at [581, 26] on nav "Order #36 - Ryman Healthcare Australia Close Options Edit Order" at bounding box center [638, 23] width 1277 height 45
drag, startPoint x: 882, startPoint y: 110, endPoint x: 843, endPoint y: 109, distance: 39.0
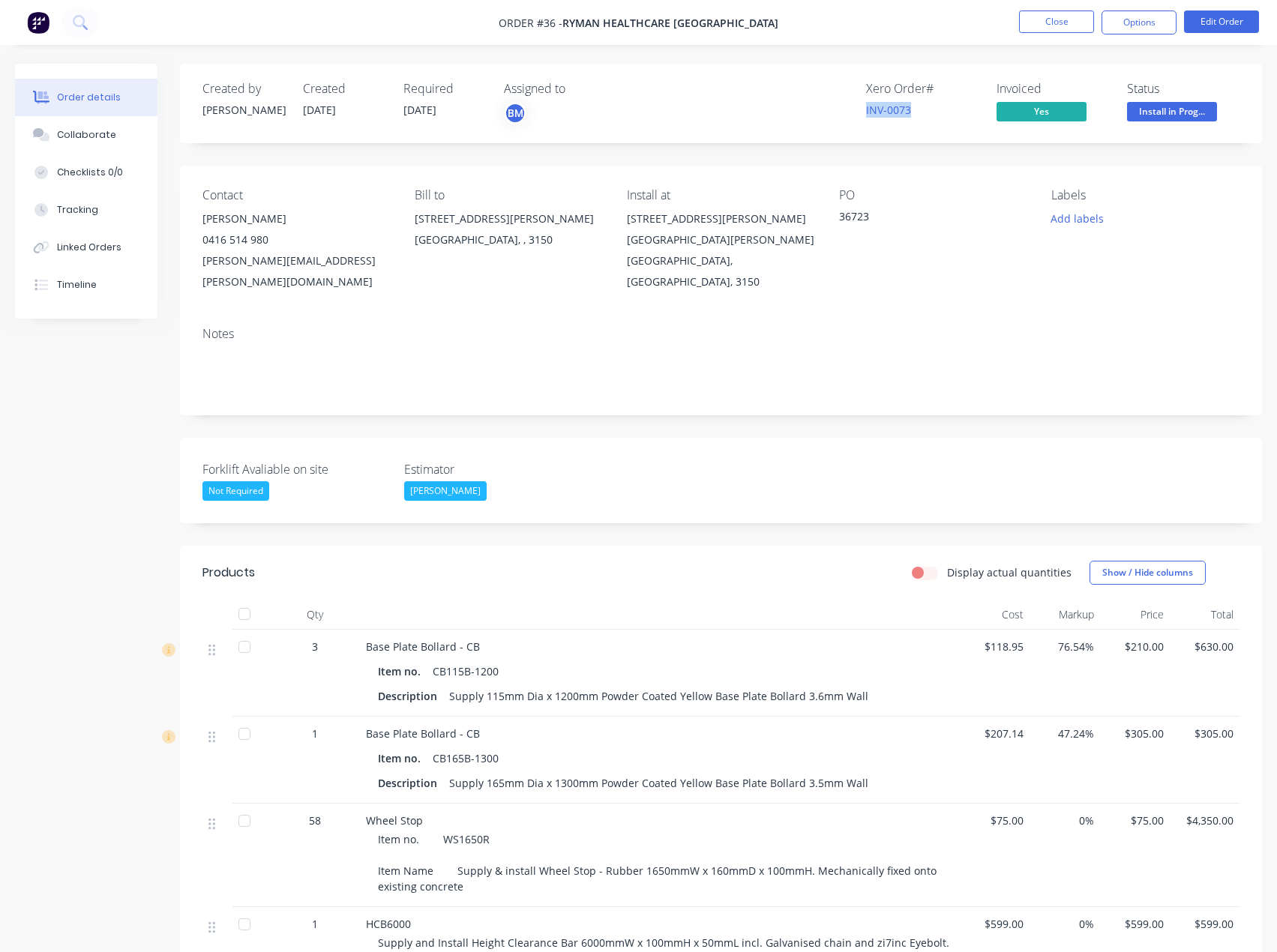
click at [843, 109] on div "Xero Order # INV-0073 Invoiced Yes Status Install in Prog..." at bounding box center [946, 104] width 586 height 43
copy link "INV-0073"
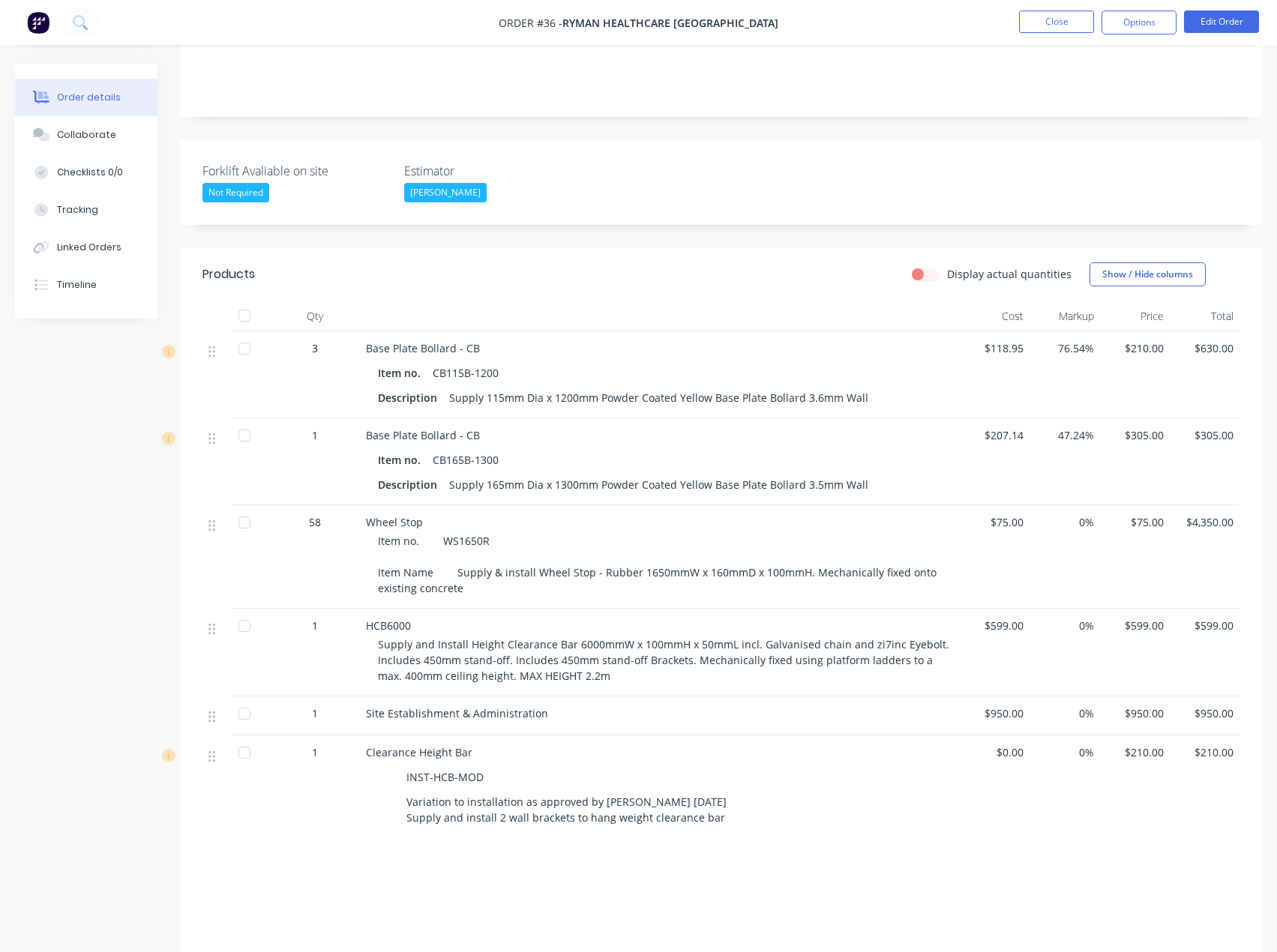
scroll to position [300, 0]
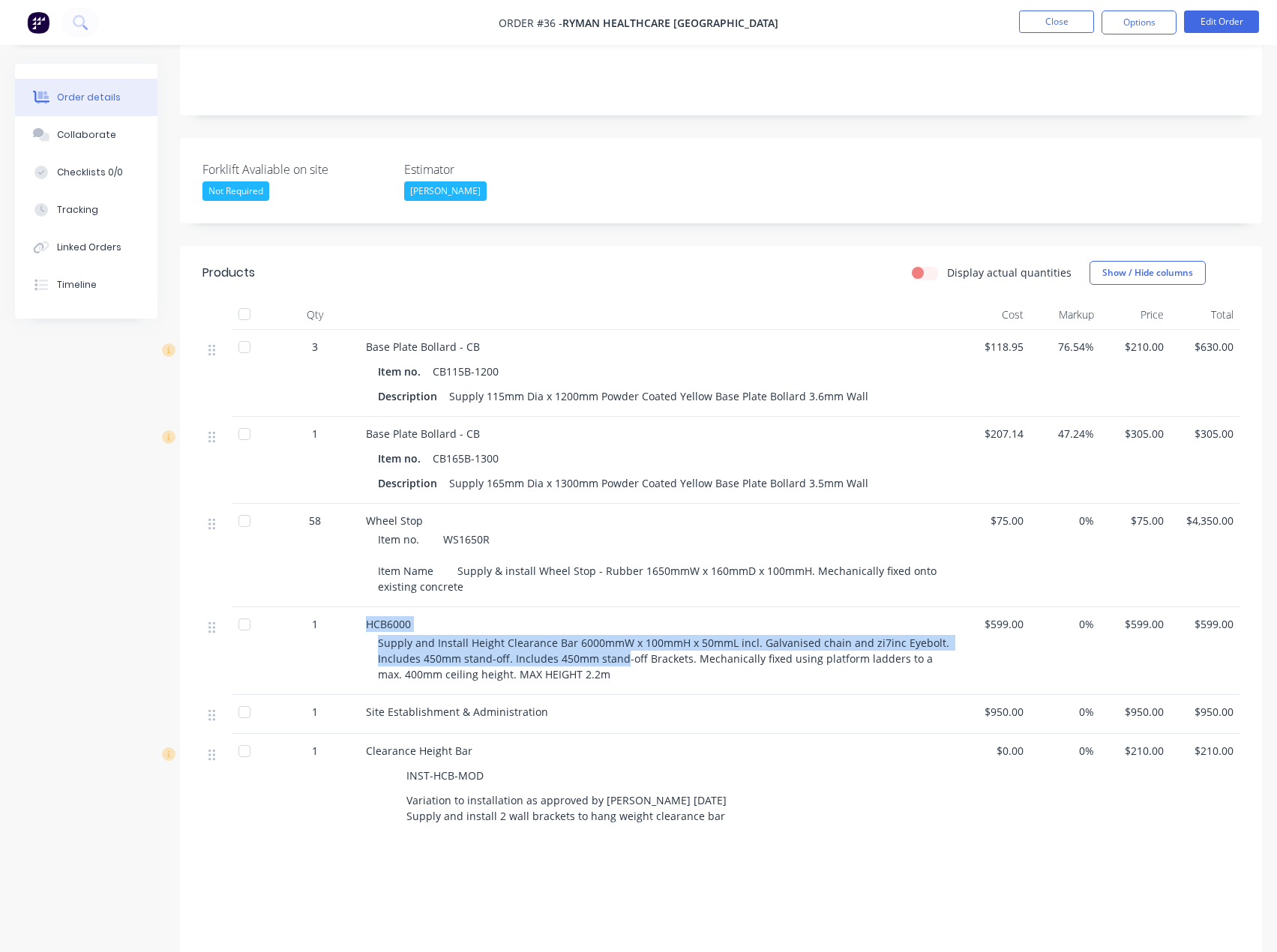
drag, startPoint x: 394, startPoint y: 605, endPoint x: 625, endPoint y: 650, distance: 235.3
click at [643, 650] on div "HCB6000 Supply and Install Height Clearance Bar 6000mmW x 100mmH x 50mmL incl. …" at bounding box center [659, 651] width 600 height 88
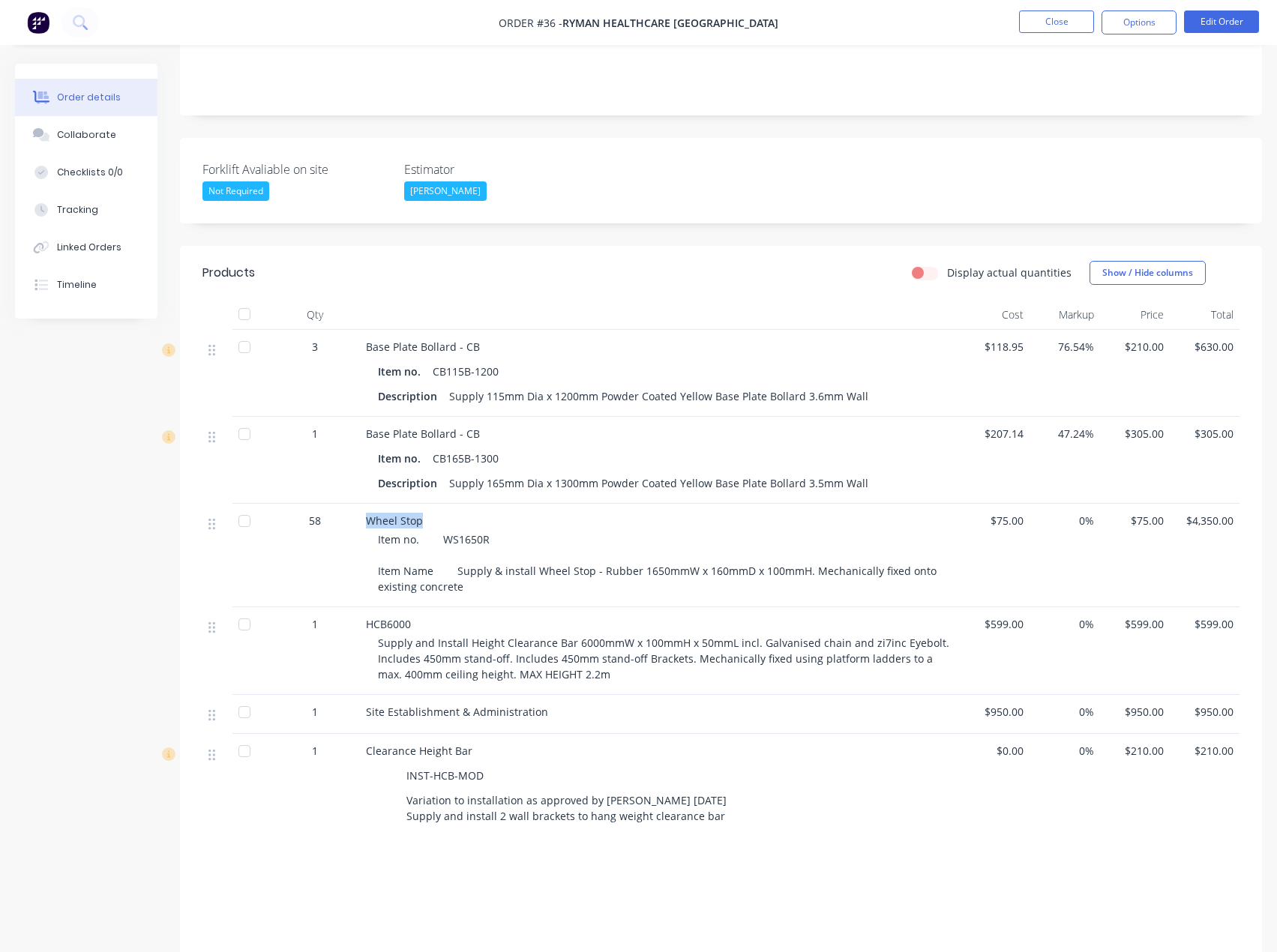
drag, startPoint x: 363, startPoint y: 497, endPoint x: 469, endPoint y: 497, distance: 106.0
click at [468, 504] on div "Wheel Stop Item no. WS1650R Item Name Supply & install Wheel Stop - Rubber 1650…" at bounding box center [659, 556] width 600 height 104
drag, startPoint x: 453, startPoint y: 554, endPoint x: 580, endPoint y: 577, distance: 129.1
click at [580, 577] on div "Wheel Stop Item no. WS1650R Item Name Supply & install Wheel Stop - Rubber 1650…" at bounding box center [659, 556] width 600 height 104
click at [457, 533] on span "Item no. WS1650R Item Name Supply & install Wheel Stop - Rubber 1650mmW x 160mm…" at bounding box center [658, 563] width 562 height 61
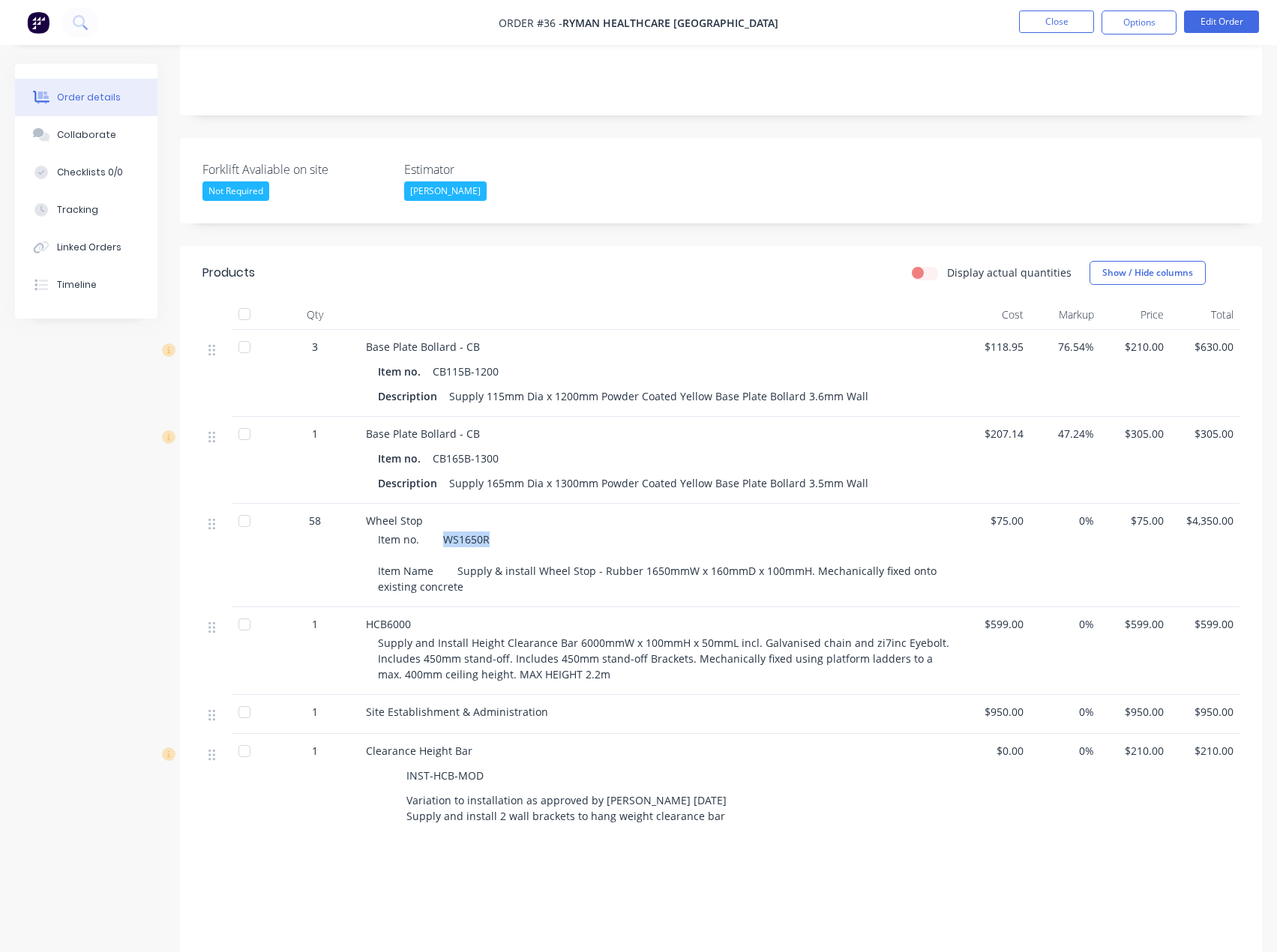
click at [457, 533] on span "Item no. WS1650R Item Name Supply & install Wheel Stop - Rubber 1650mmW x 160mm…" at bounding box center [658, 563] width 562 height 61
drag, startPoint x: 451, startPoint y: 552, endPoint x: 592, endPoint y: 570, distance: 142.1
click at [592, 570] on div "Item no. WS1650R Item Name Supply & install Wheel Stop - Rubber 1650mmW x 160mm…" at bounding box center [666, 563] width 576 height 63
drag, startPoint x: 432, startPoint y: 513, endPoint x: 487, endPoint y: 572, distance: 80.7
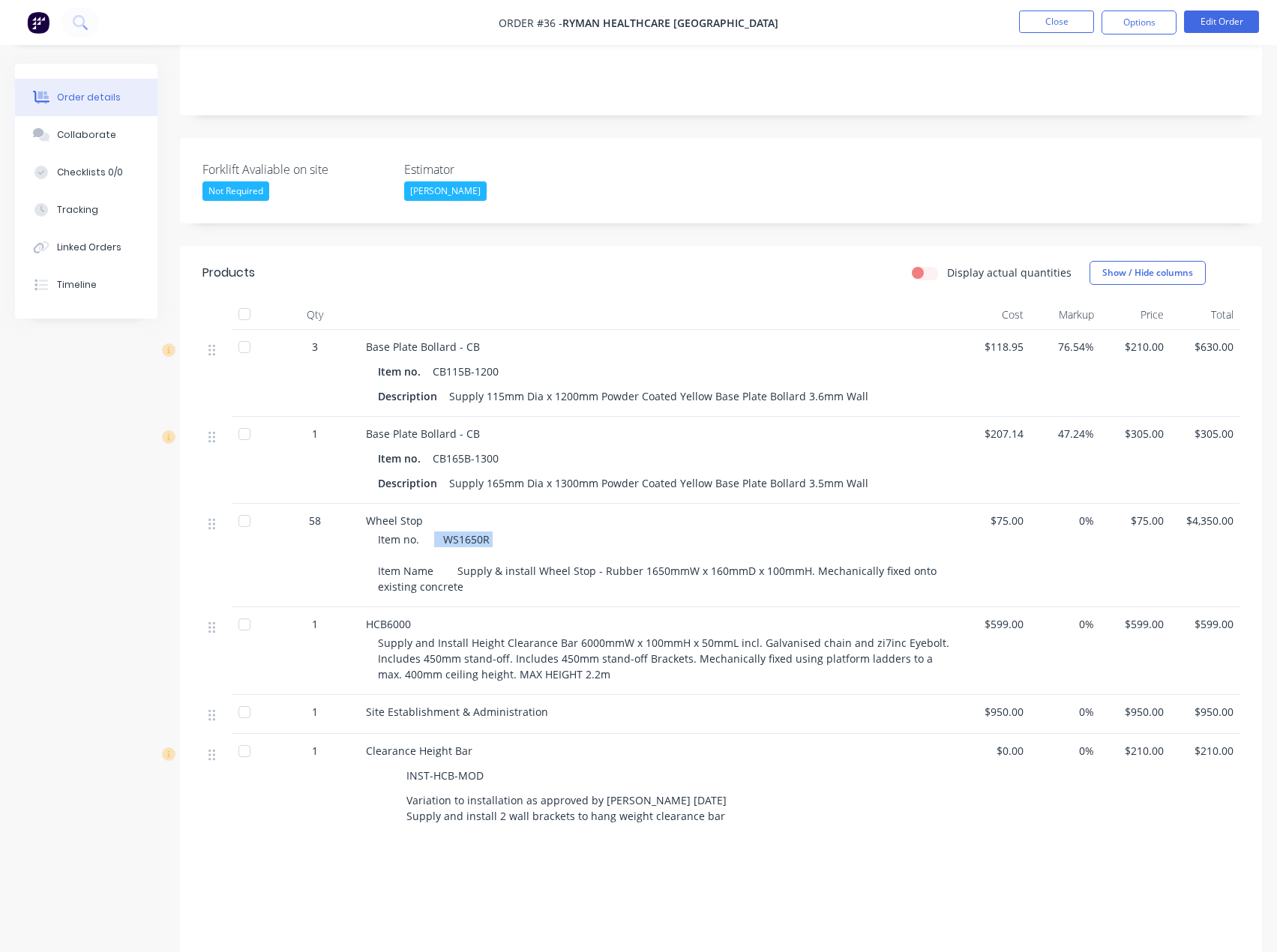
click at [504, 534] on div "Item no. WS1650R Item Name Supply & install Wheel Stop - Rubber 1650mmW x 160mm…" at bounding box center [666, 563] width 576 height 63
drag, startPoint x: 385, startPoint y: 553, endPoint x: 536, endPoint y: 577, distance: 152.9
click at [536, 577] on div "Wheel Stop Item no. WS1650R Item Name Supply & install Wheel Stop - Rubber 1650…" at bounding box center [659, 556] width 600 height 104
click at [442, 556] on span "Item no. WS1650R Item Name Supply & install Wheel Stop - Rubber 1650mmW x 160mm…" at bounding box center [658, 563] width 562 height 61
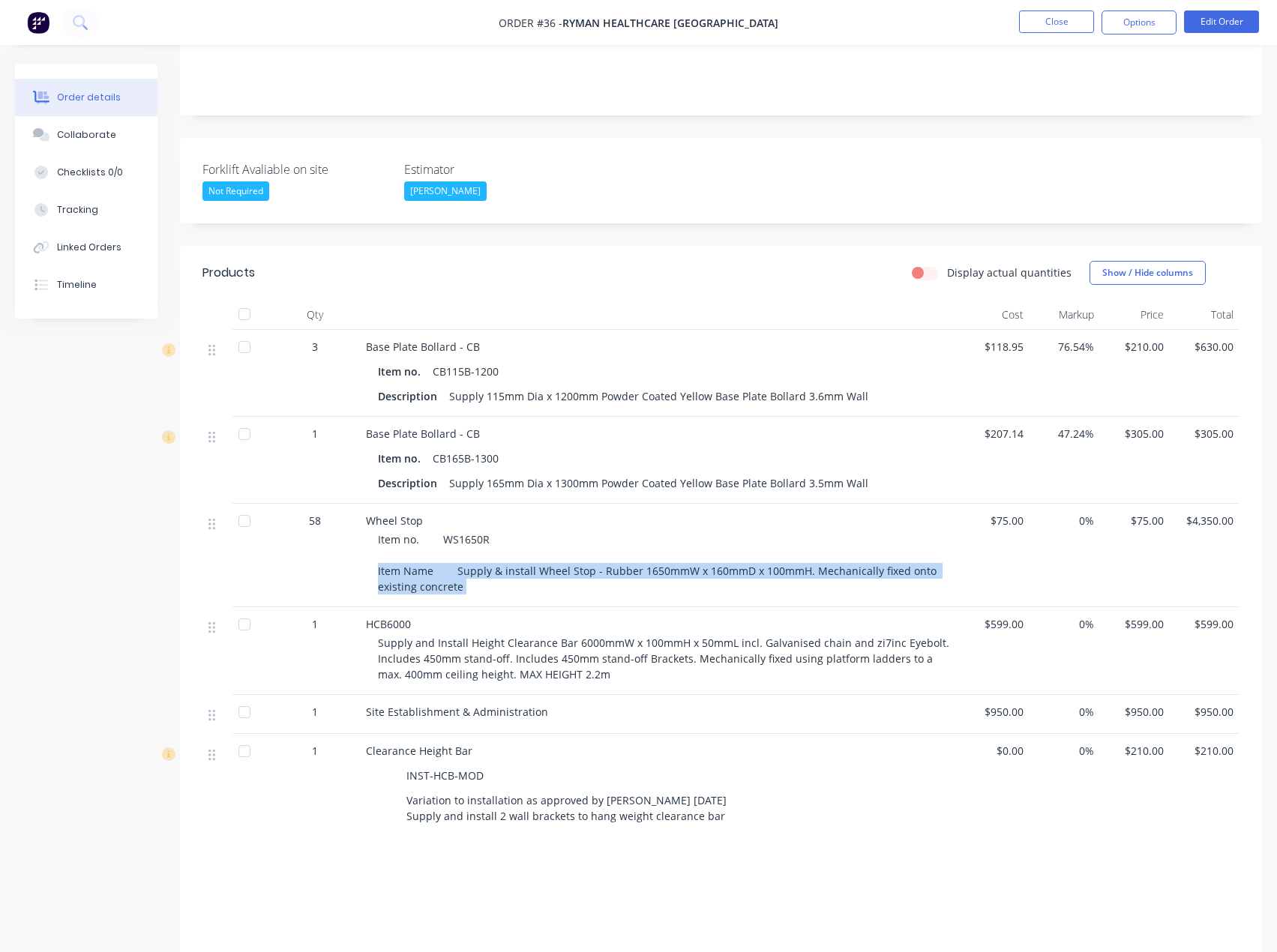
click at [442, 556] on span "Item no. WS1650R Item Name Supply & install Wheel Stop - Rubber 1650mmW x 160mm…" at bounding box center [658, 563] width 562 height 61
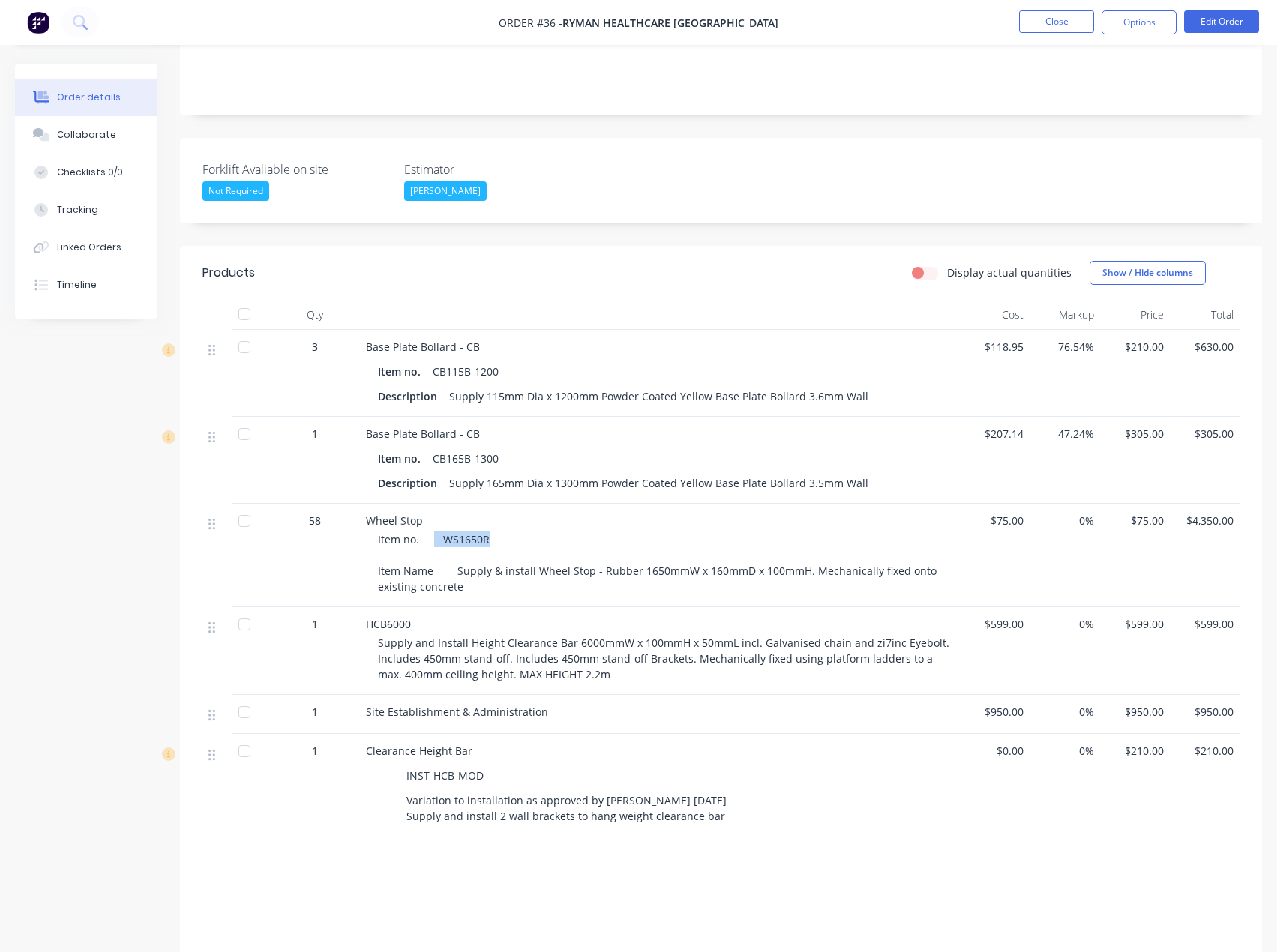
drag, startPoint x: 434, startPoint y: 518, endPoint x: 497, endPoint y: 517, distance: 63.0
click at [497, 532] on div "Item no. WS1650R Item Name Supply & install Wheel Stop - Rubber 1650mmW x 160mm…" at bounding box center [666, 563] width 576 height 63
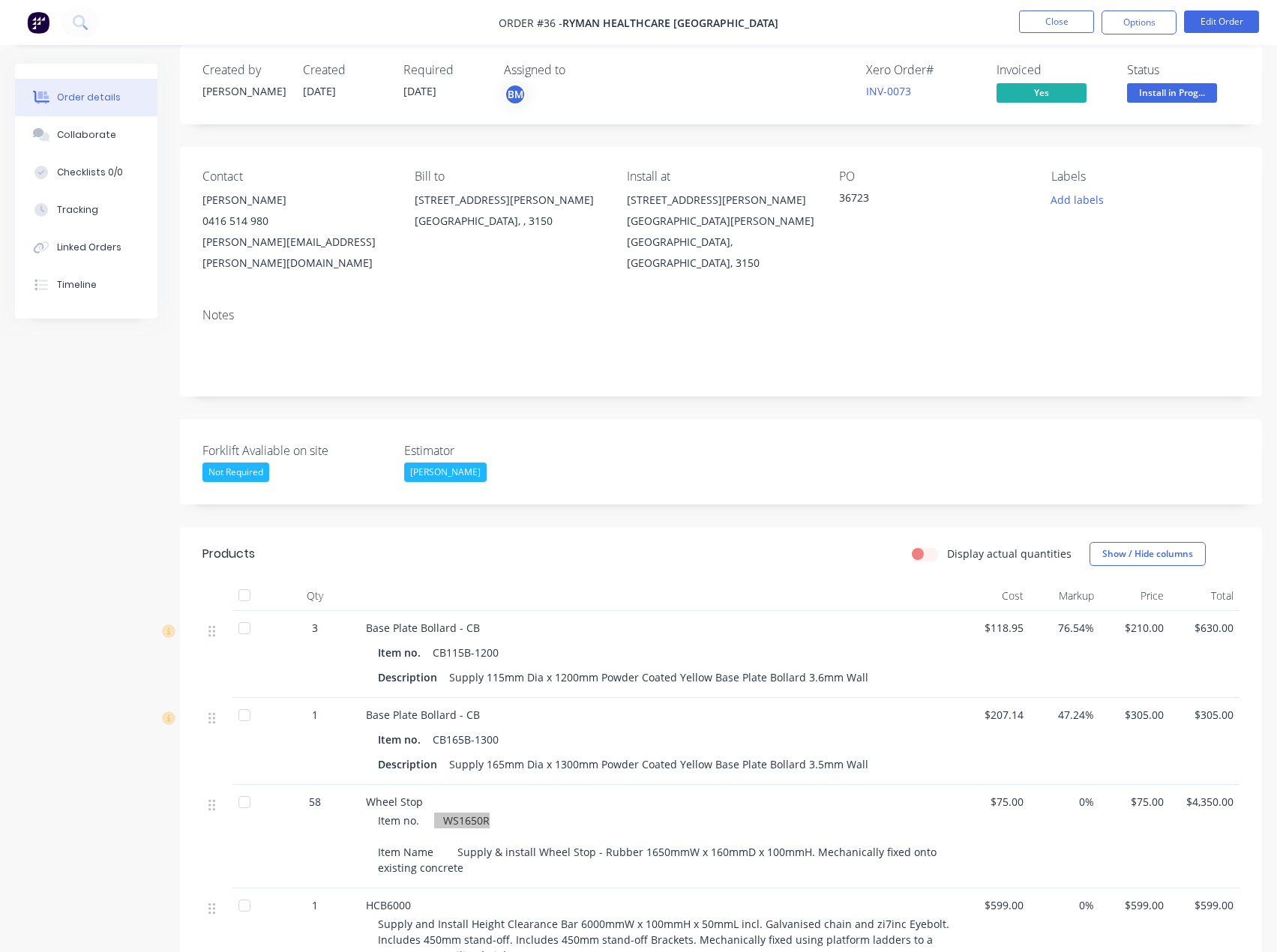
scroll to position [0, 0]
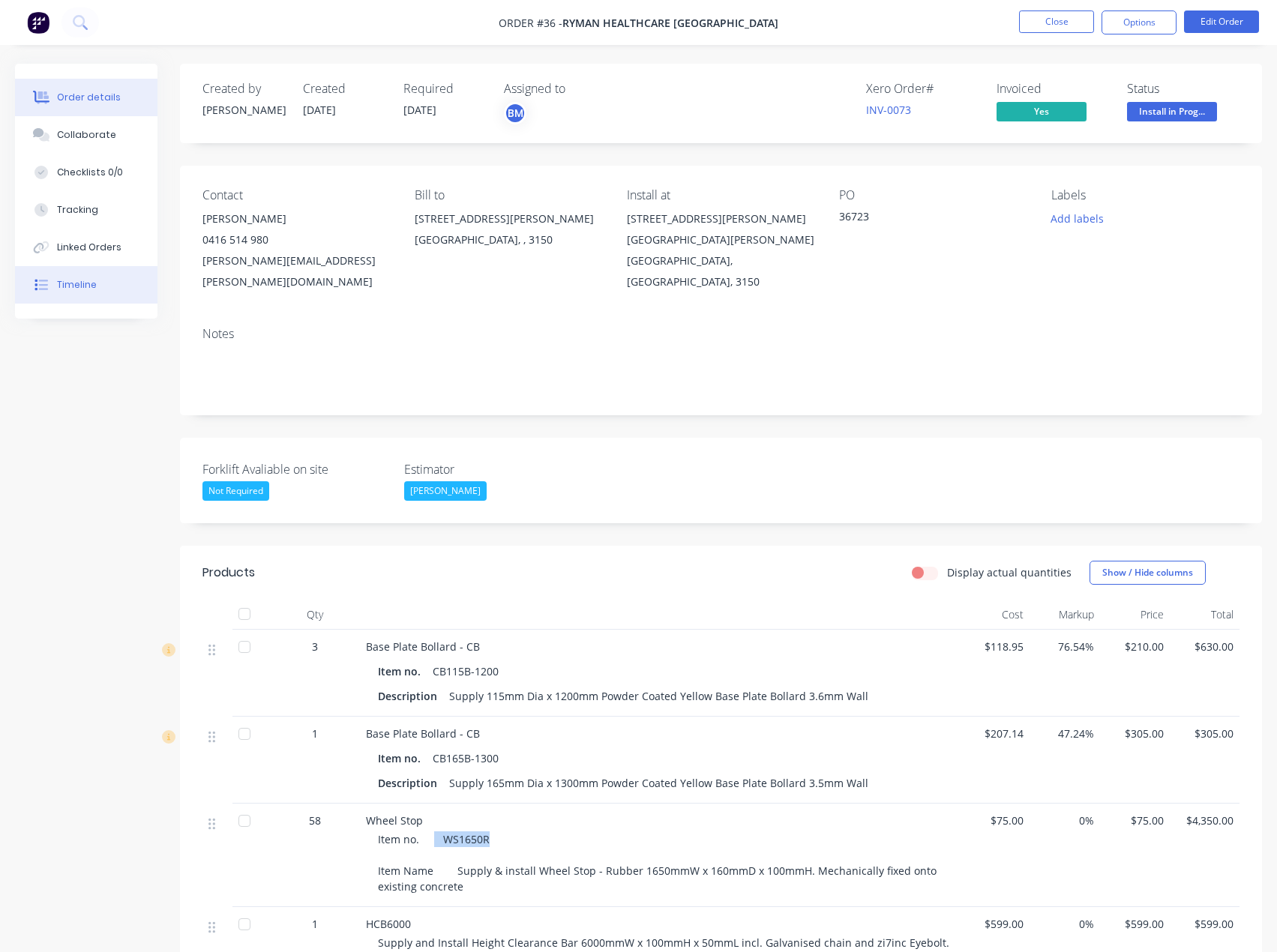
click at [114, 298] on button "Timeline" at bounding box center [86, 285] width 143 height 38
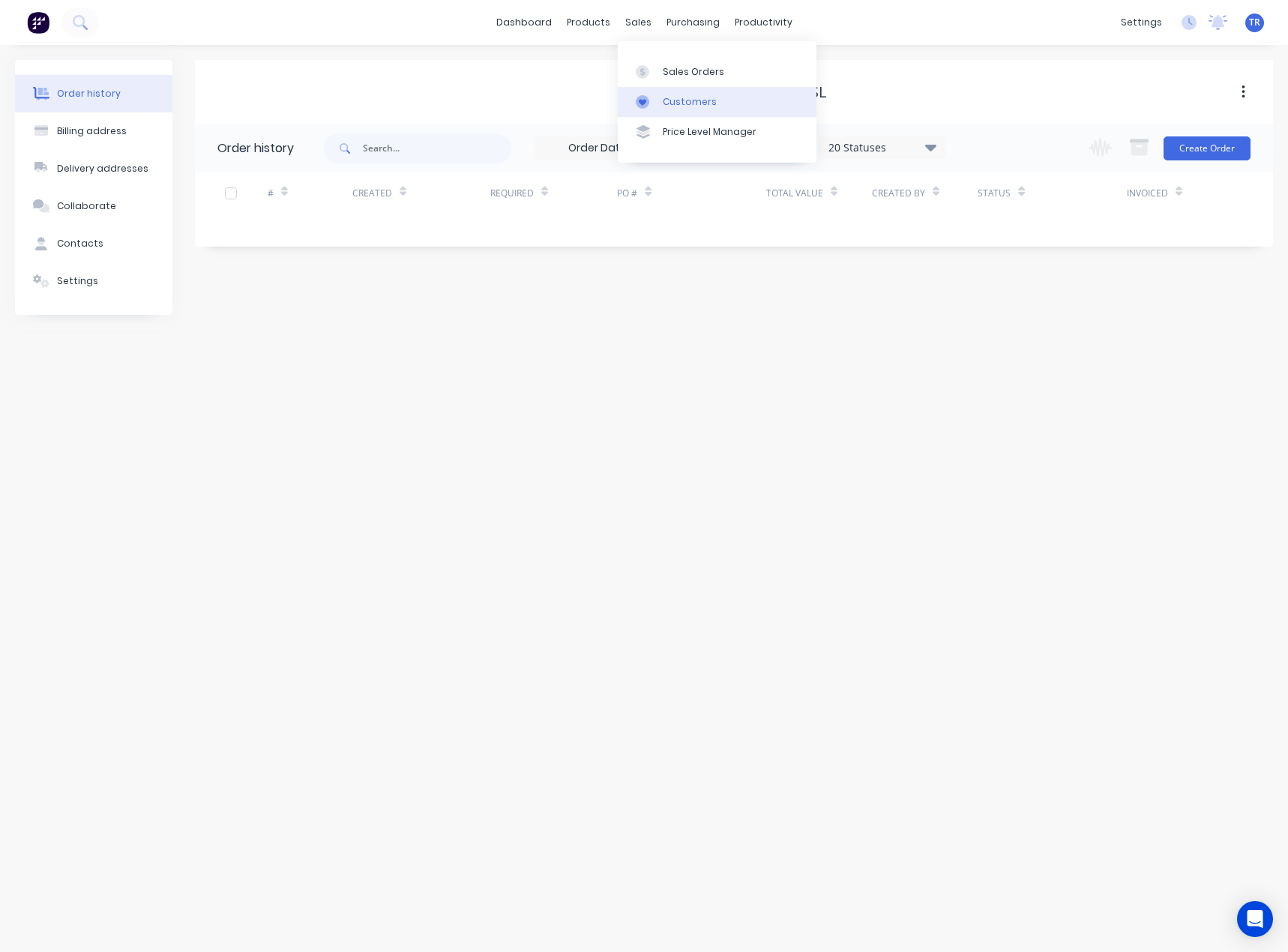
click at [652, 98] on div at bounding box center [647, 102] width 23 height 13
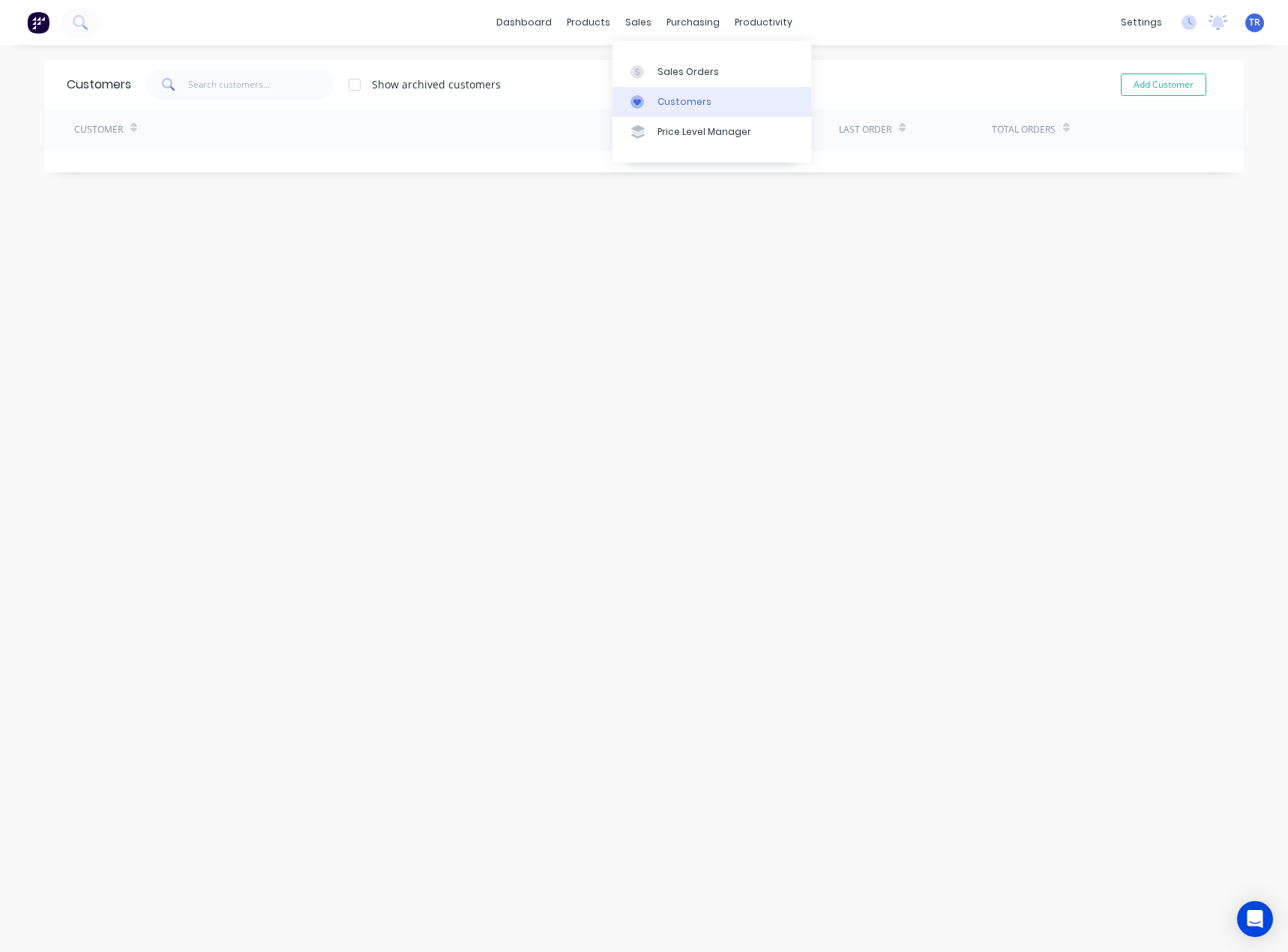
click at [676, 97] on div "Customers" at bounding box center [684, 102] width 54 height 13
click at [198, 79] on input "text" at bounding box center [261, 85] width 146 height 30
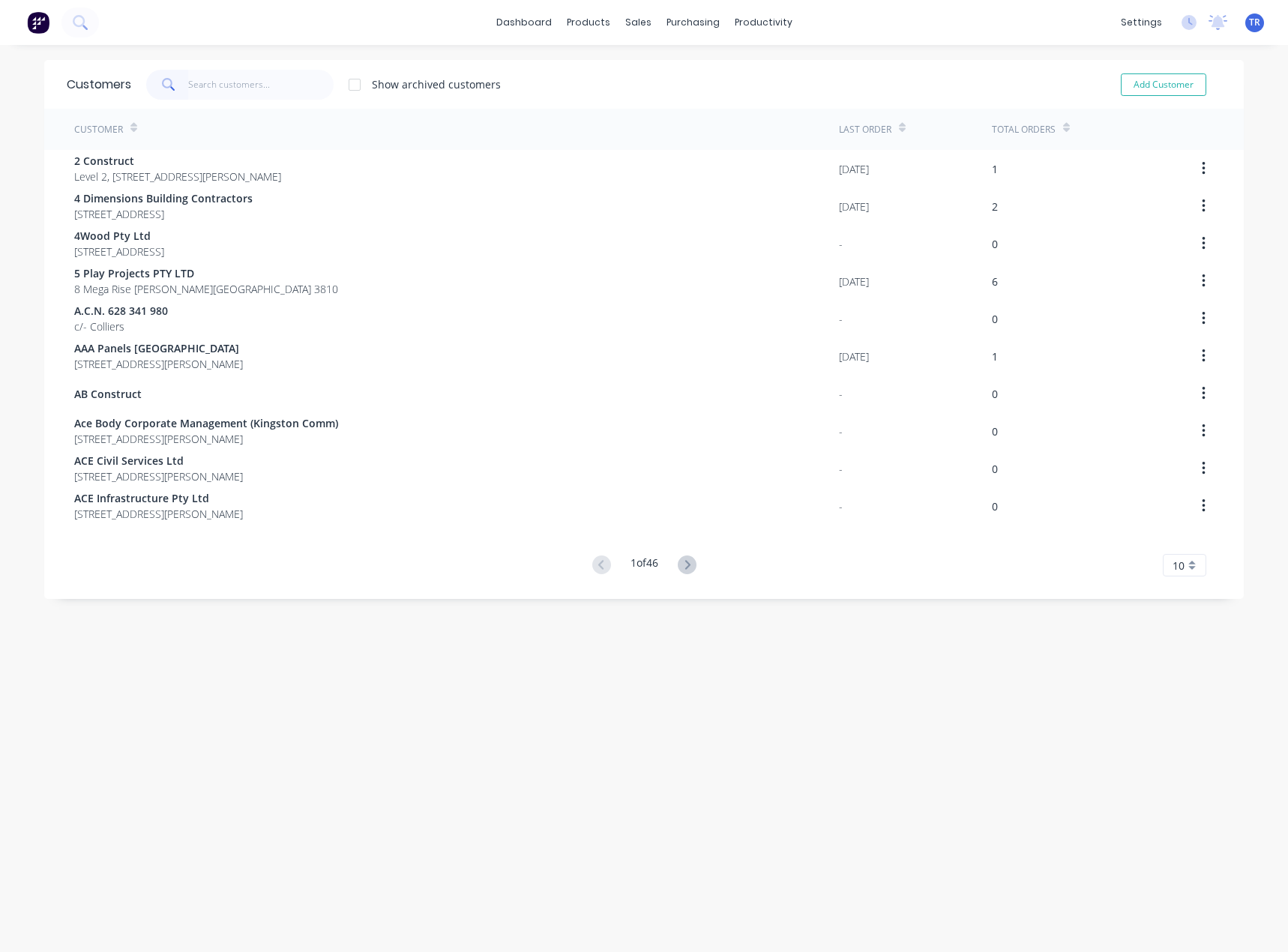
type input "o"
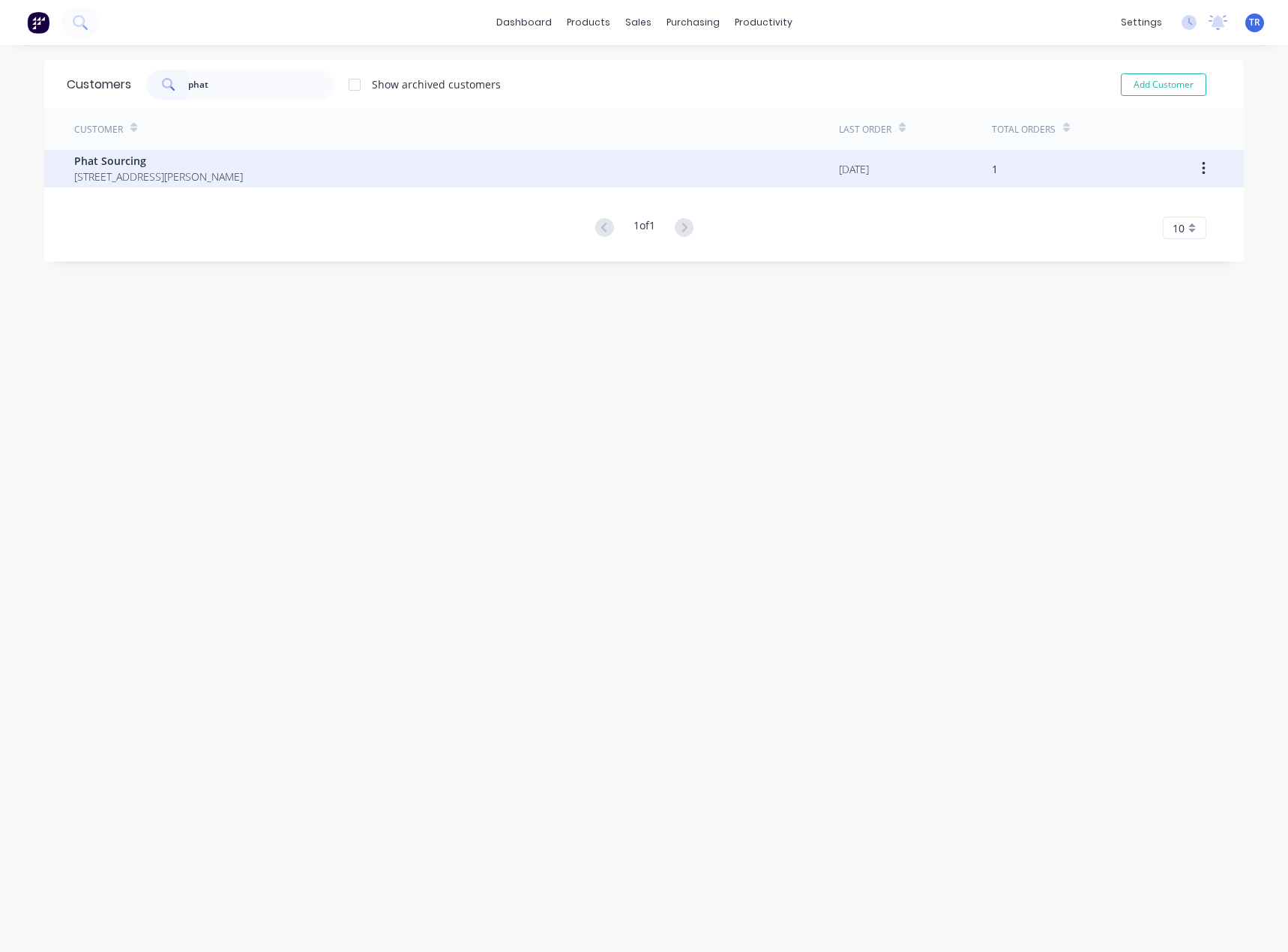
type input "phat"
click at [209, 159] on span "Phat Sourcing" at bounding box center [159, 161] width 169 height 16
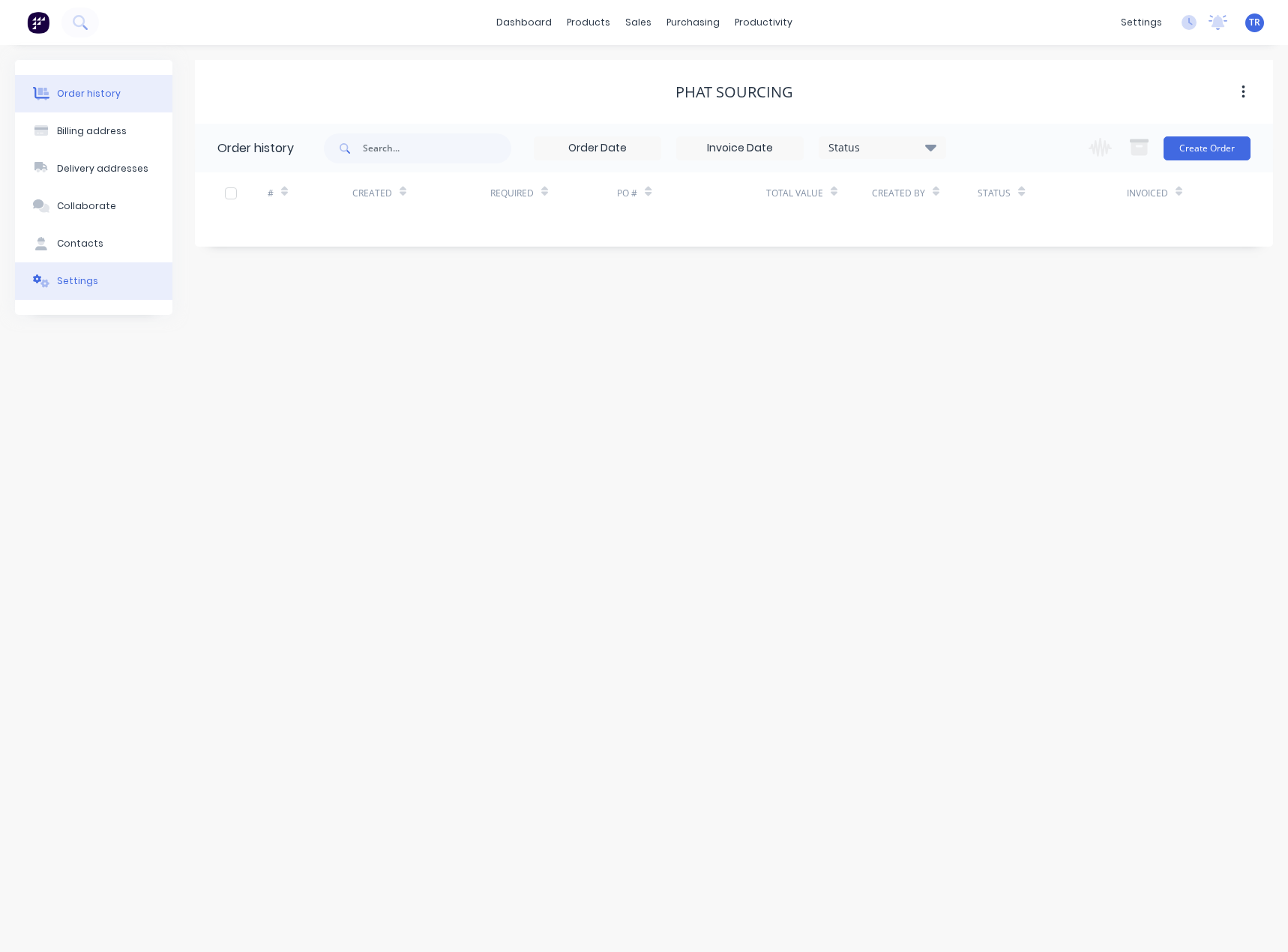
click at [104, 270] on button "Settings" at bounding box center [93, 281] width 158 height 38
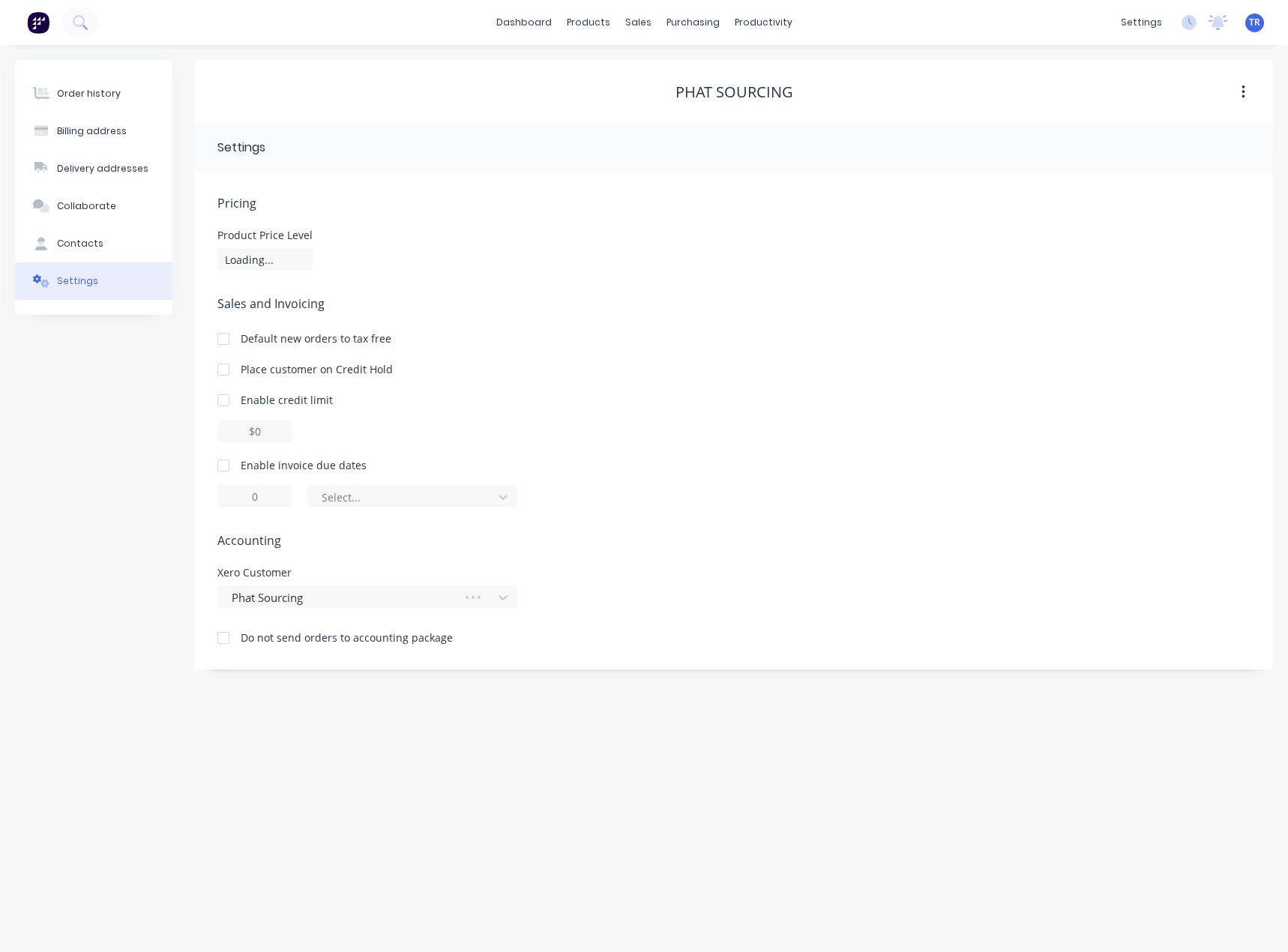
click at [231, 471] on div at bounding box center [224, 466] width 30 height 30
click at [220, 466] on div at bounding box center [224, 466] width 30 height 30
click at [393, 503] on div at bounding box center [402, 498] width 165 height 19
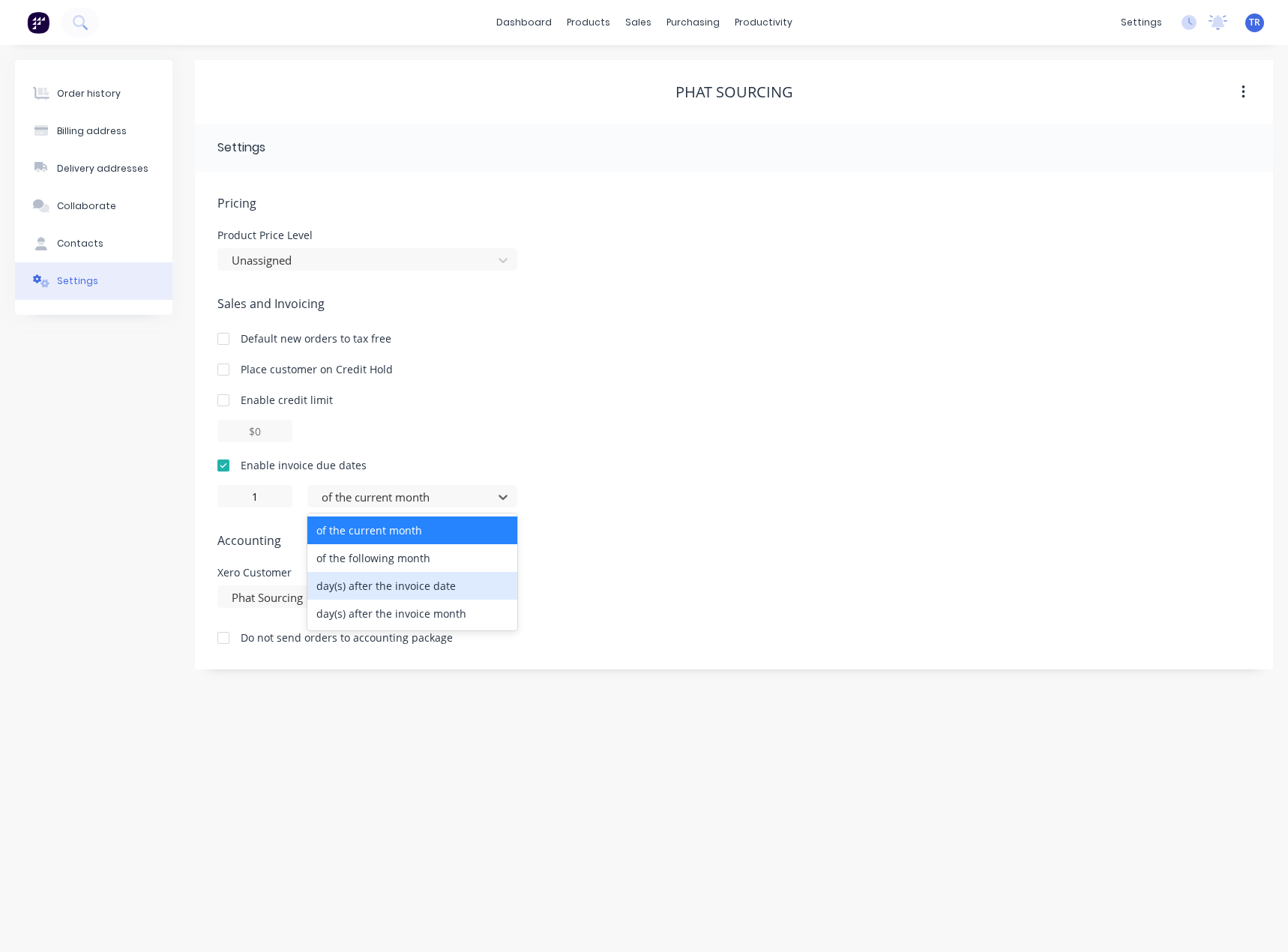
click at [395, 585] on div "day(s) after the invoice date" at bounding box center [413, 586] width 210 height 27
type input "0"
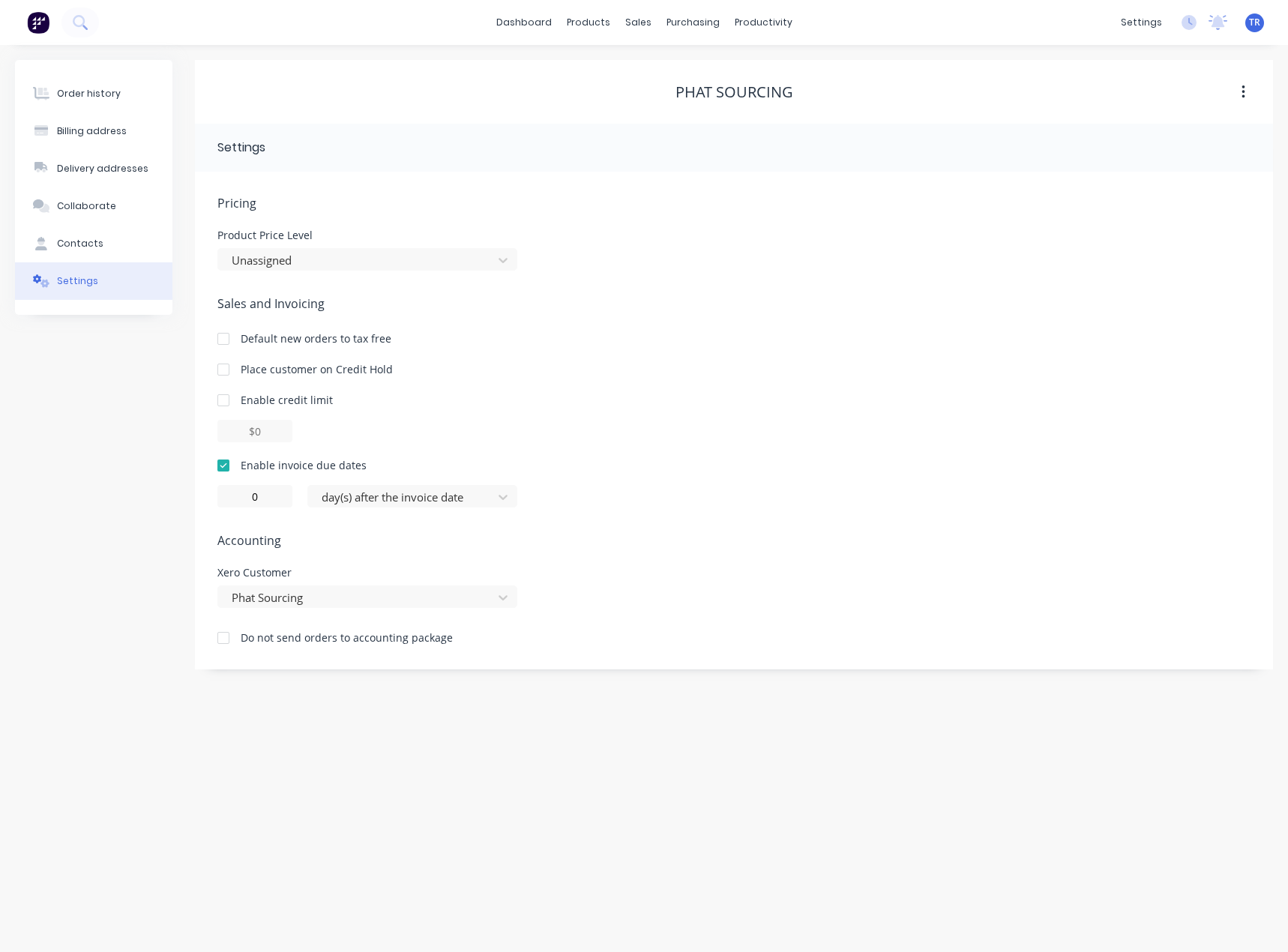
click at [659, 482] on div "Enable invoice due dates 0 day(s) after the invoice date" at bounding box center [734, 482] width 1033 height 50
